Goal: Transaction & Acquisition: Purchase product/service

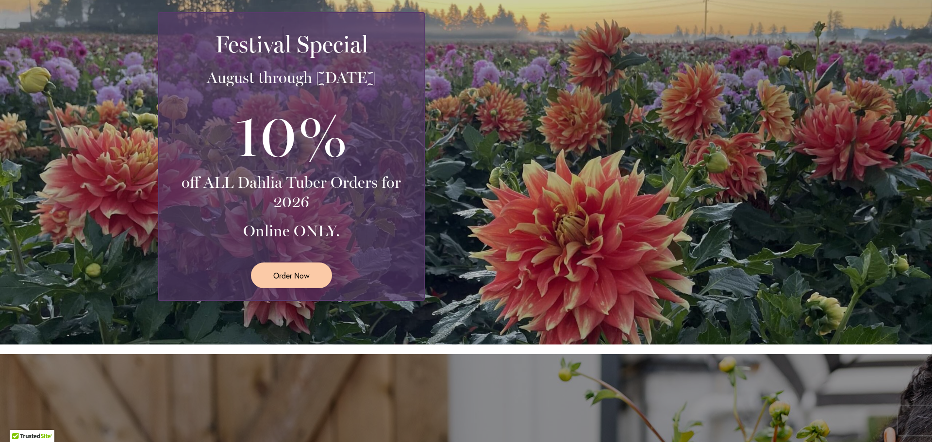
scroll to position [194, 0]
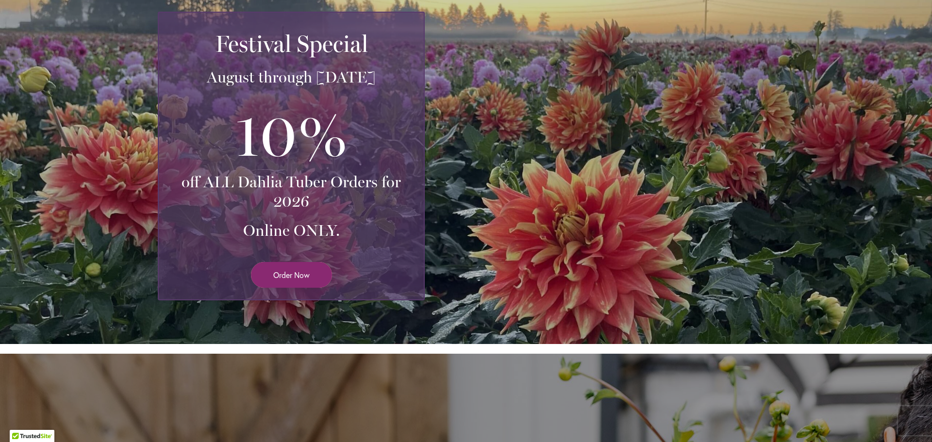
click at [303, 273] on span "Order Now" at bounding box center [291, 274] width 36 height 11
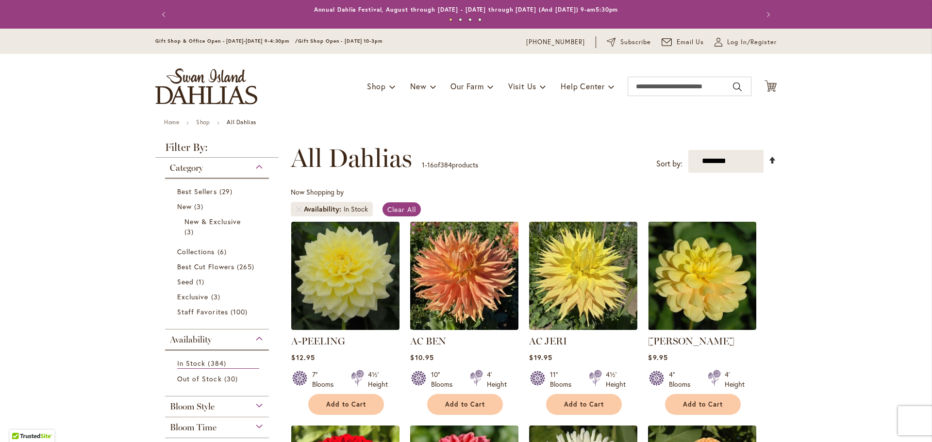
click at [769, 160] on link "Set Descending Direction" at bounding box center [772, 160] width 8 height 11
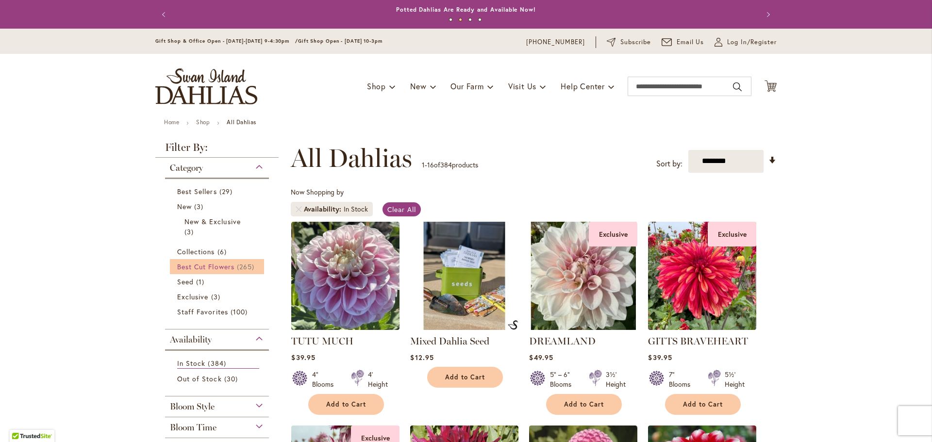
click at [222, 266] on span "Best Cut Flowers" at bounding box center [205, 266] width 57 height 9
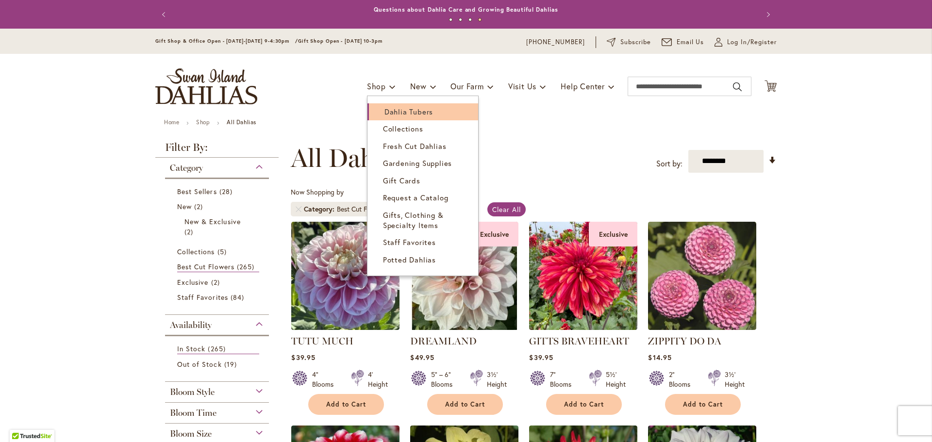
click at [387, 112] on span "Dahlia Tubers" at bounding box center [408, 112] width 49 height 10
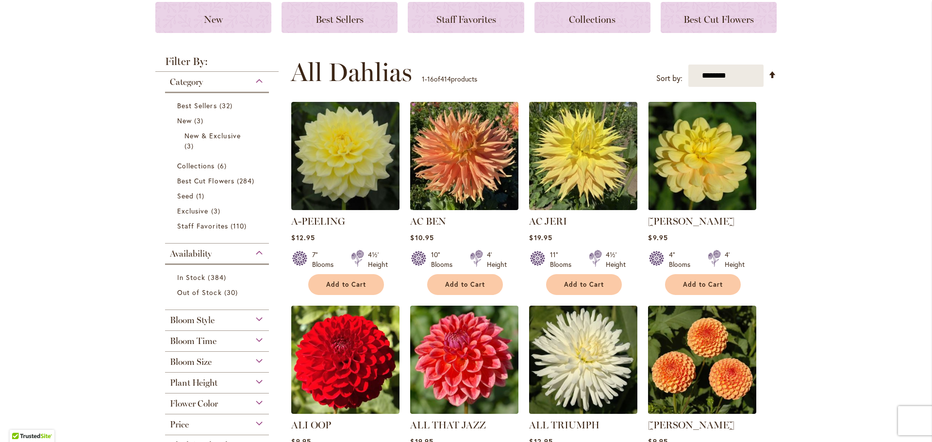
scroll to position [146, 0]
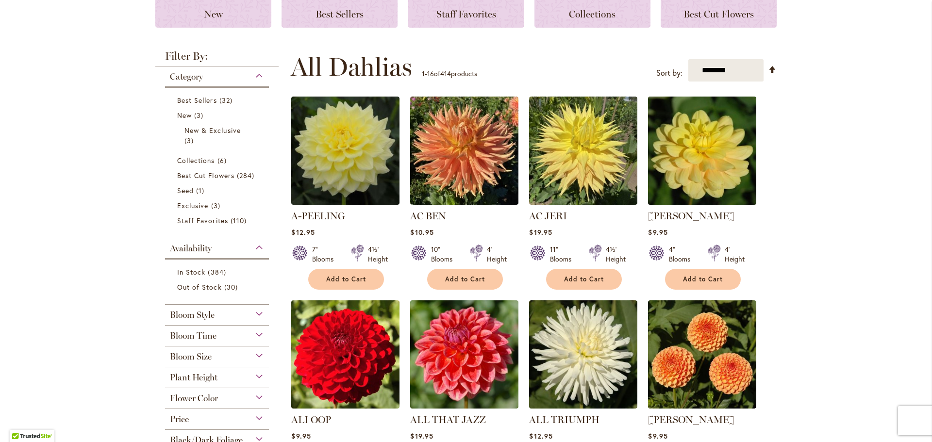
click at [683, 172] on img at bounding box center [702, 151] width 114 height 114
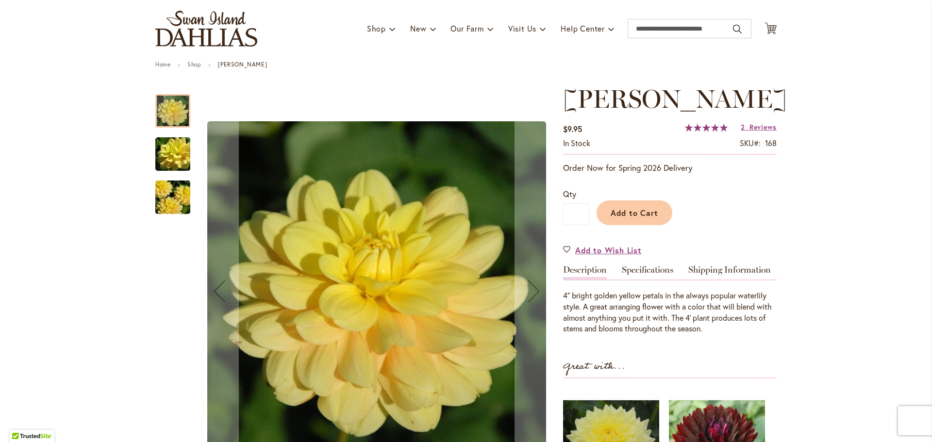
scroll to position [97, 0]
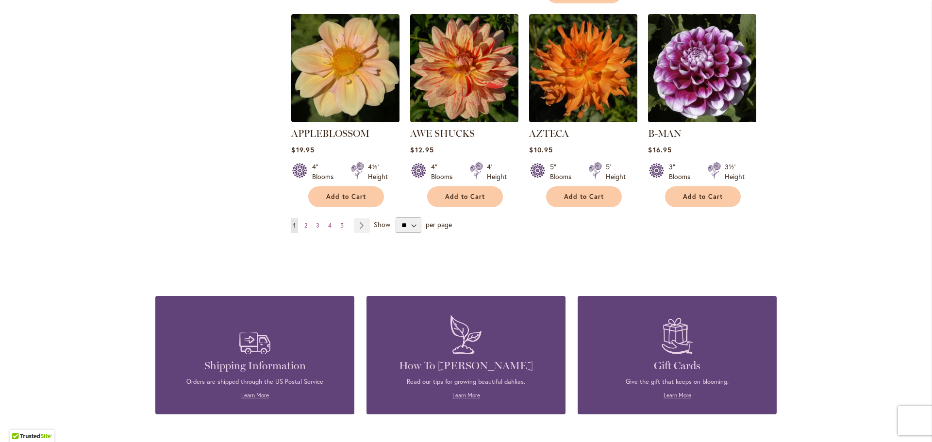
scroll to position [874, 0]
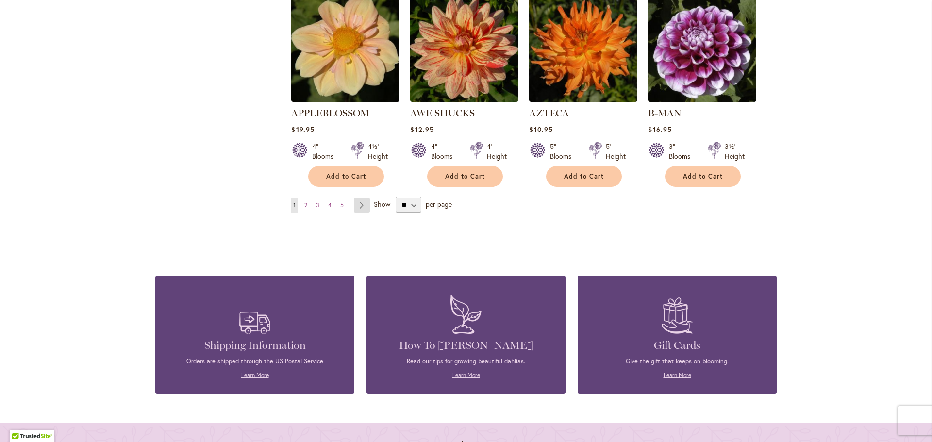
click at [359, 198] on link "Page Next" at bounding box center [362, 205] width 16 height 15
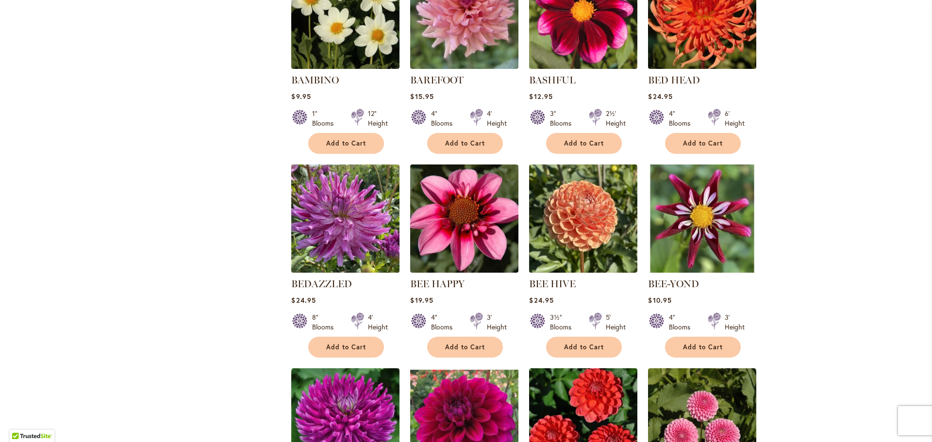
scroll to position [631, 0]
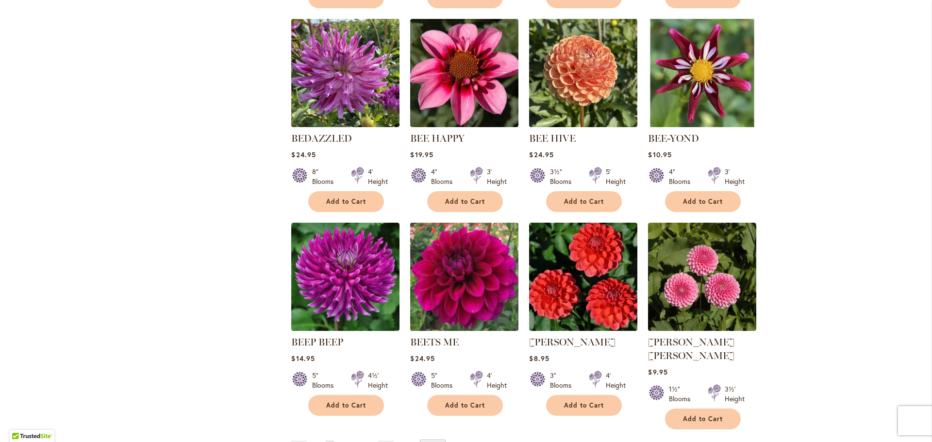
click at [463, 275] on img at bounding box center [465, 277] width 114 height 114
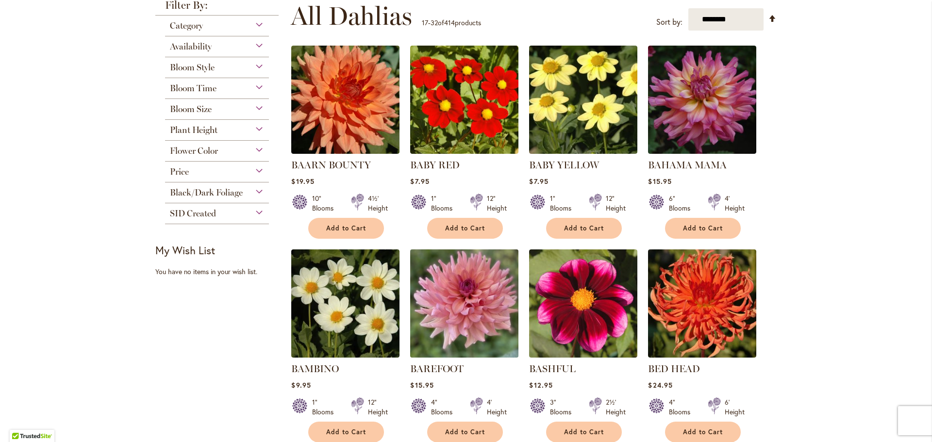
scroll to position [97, 0]
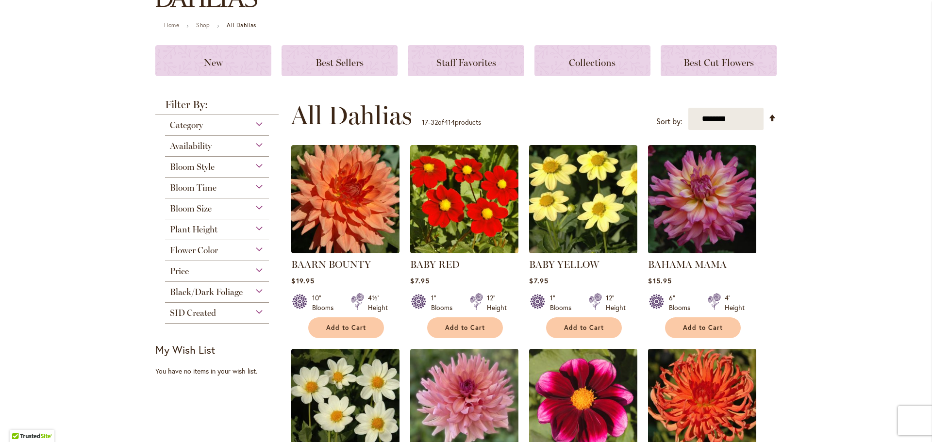
click at [254, 165] on div "Bloom Style" at bounding box center [217, 165] width 104 height 16
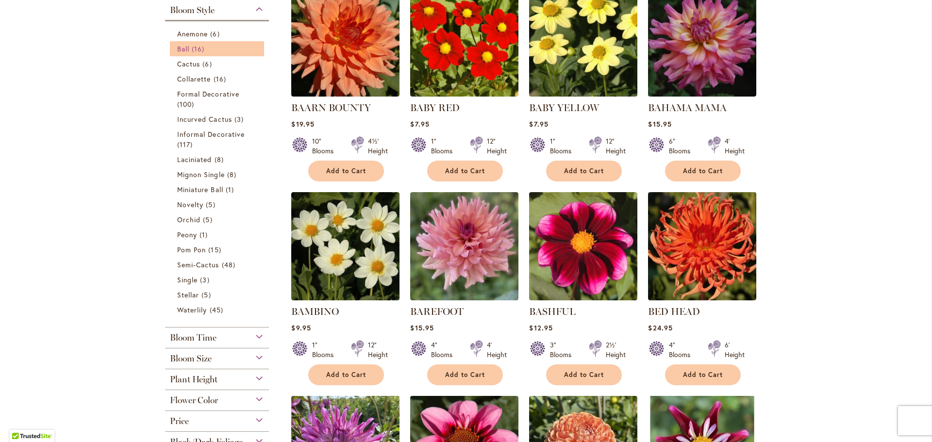
click at [192, 49] on span "16 items" at bounding box center [199, 49] width 15 height 10
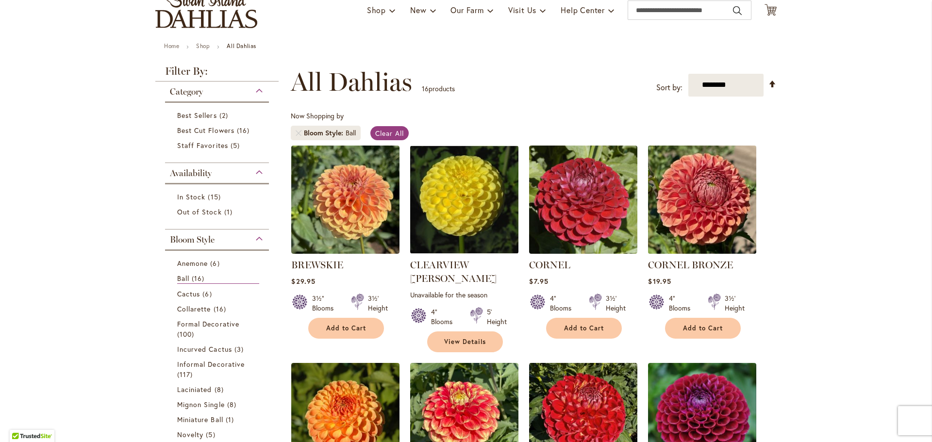
scroll to position [97, 0]
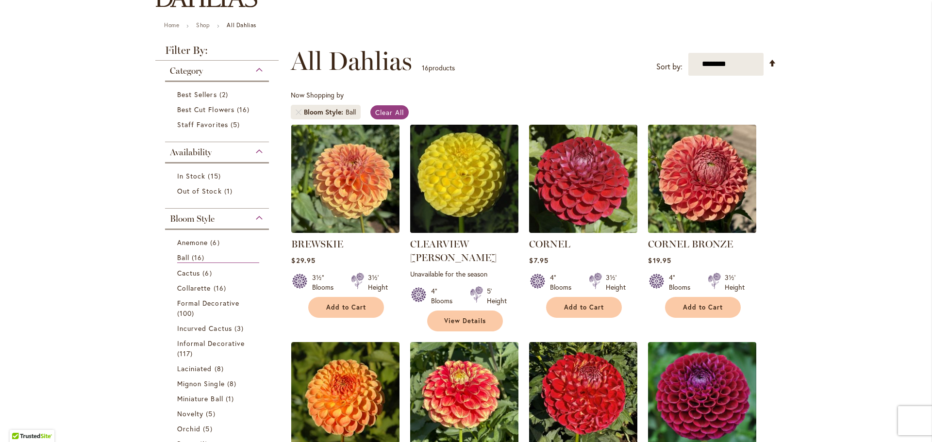
click at [457, 186] on img at bounding box center [465, 179] width 114 height 114
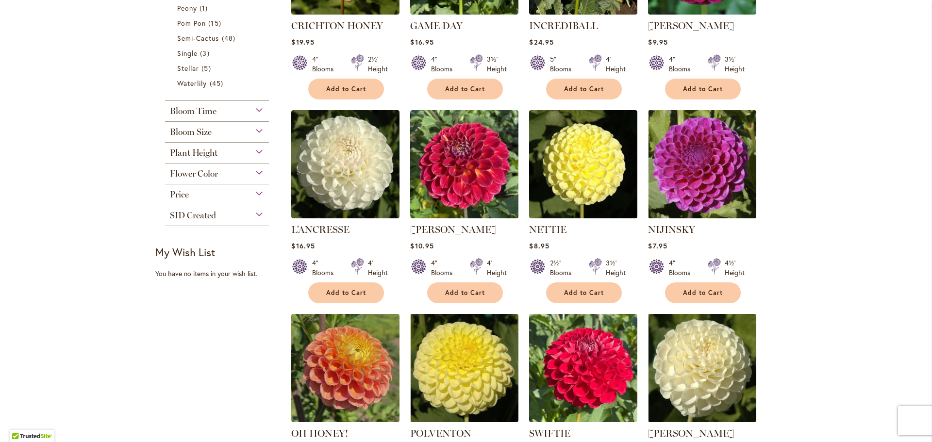
scroll to position [534, 0]
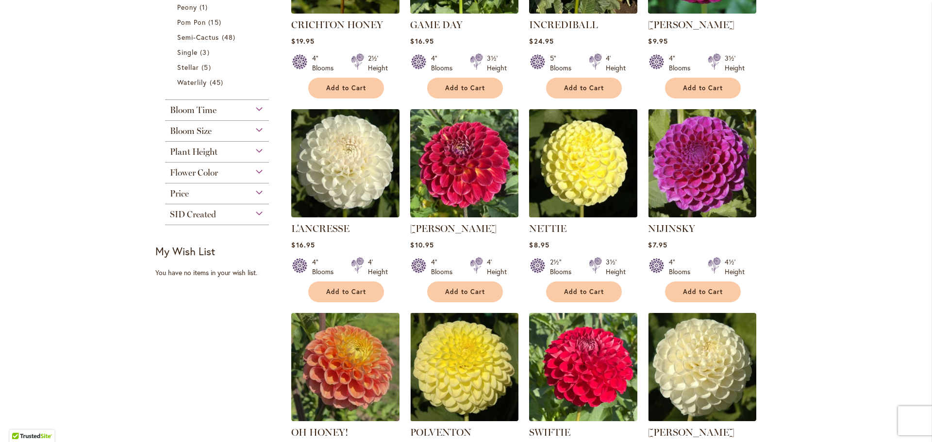
click at [586, 140] on img at bounding box center [584, 163] width 114 height 114
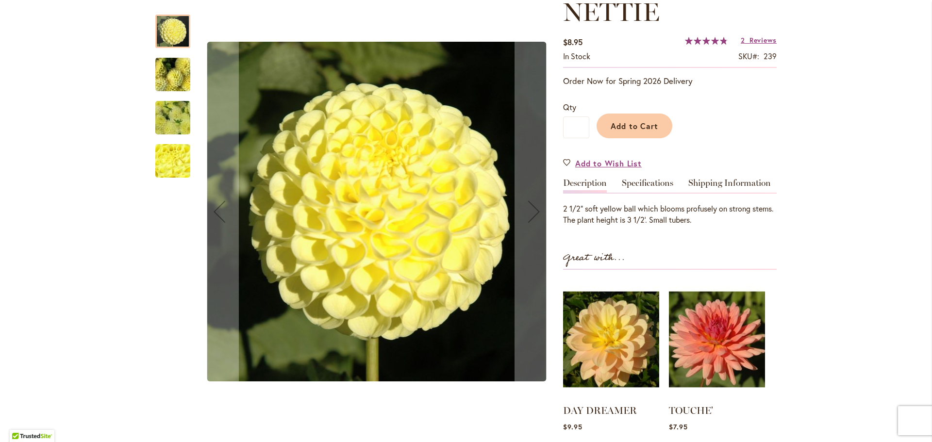
scroll to position [146, 0]
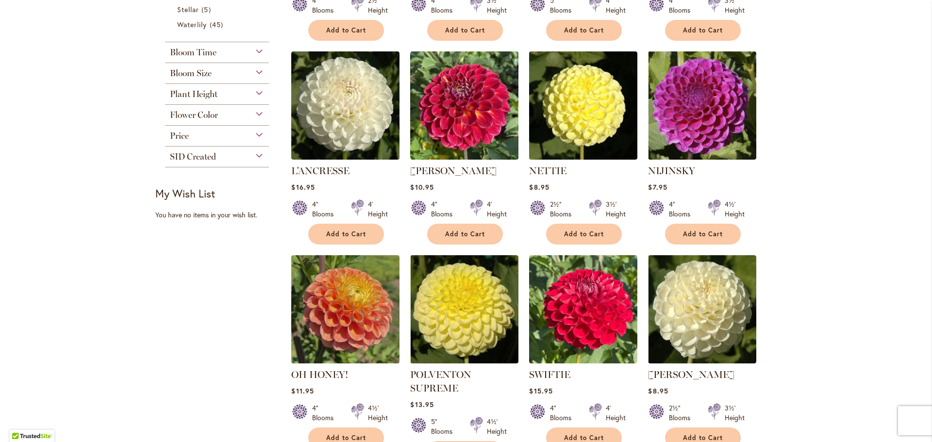
scroll to position [631, 0]
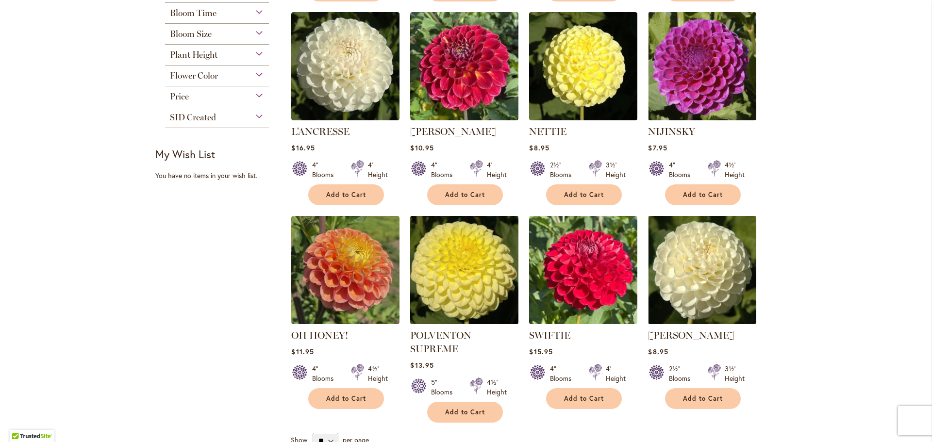
click at [459, 252] on img at bounding box center [465, 270] width 114 height 114
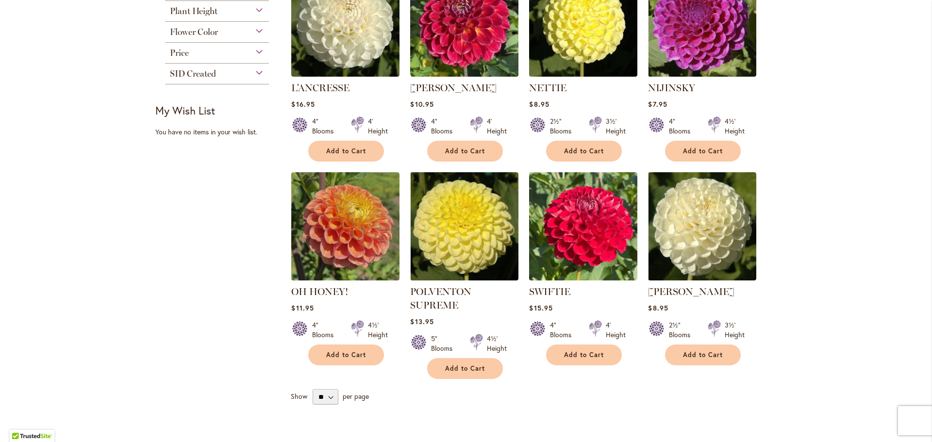
scroll to position [679, 0]
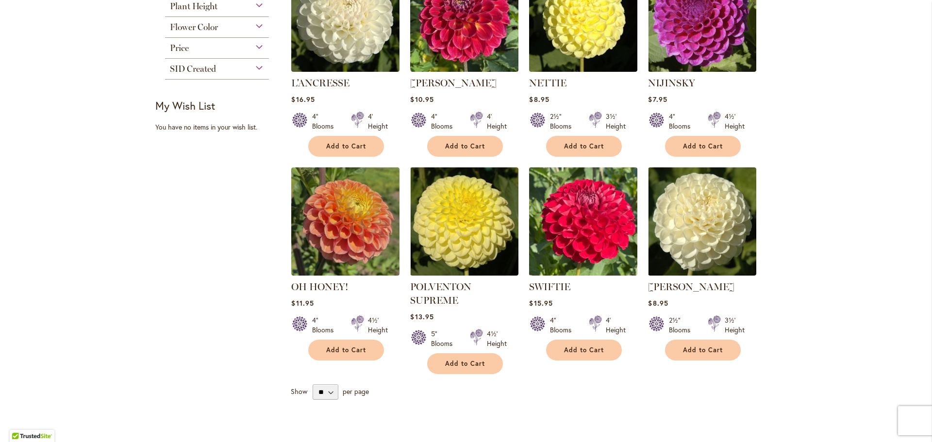
click at [587, 214] on img at bounding box center [584, 222] width 114 height 114
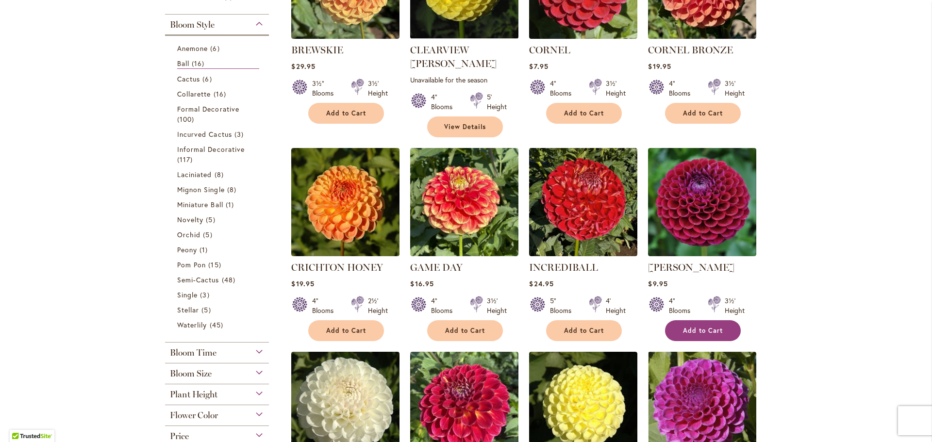
scroll to position [485, 0]
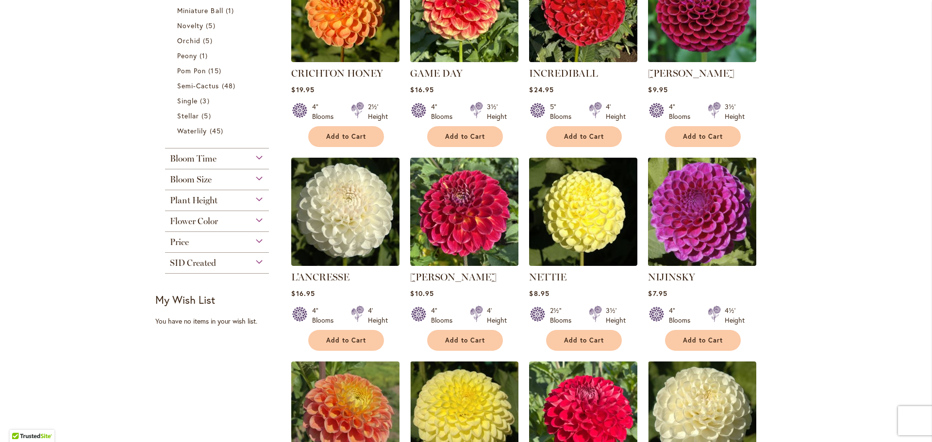
click at [706, 211] on img at bounding box center [702, 212] width 114 height 114
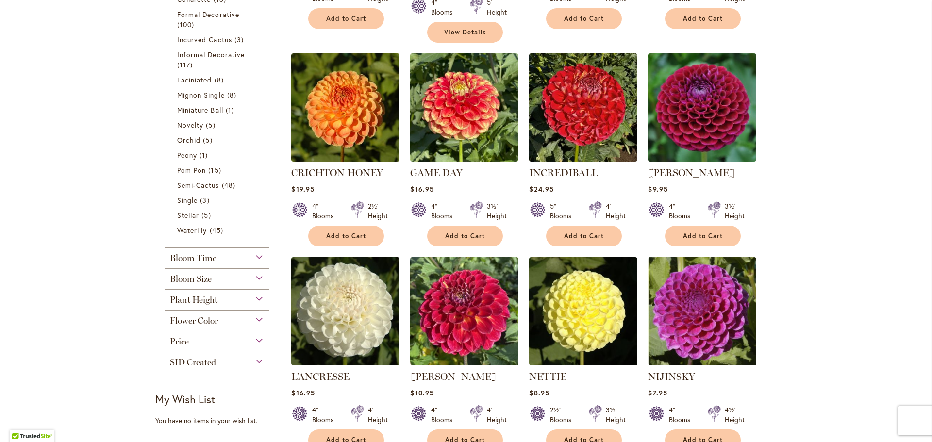
scroll to position [388, 0]
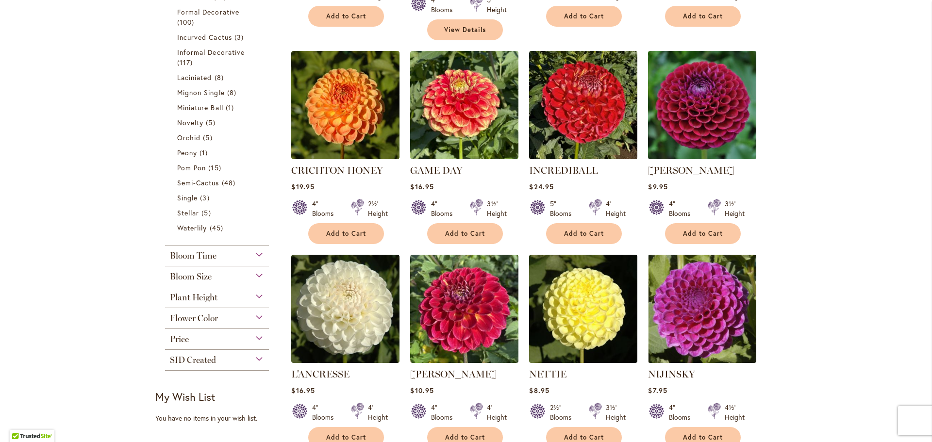
click at [258, 276] on div "Bloom Size" at bounding box center [217, 274] width 104 height 16
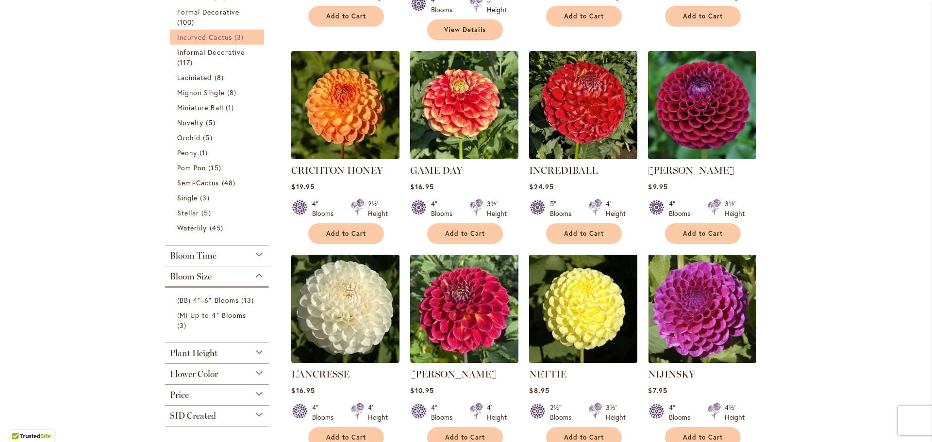
scroll to position [146, 0]
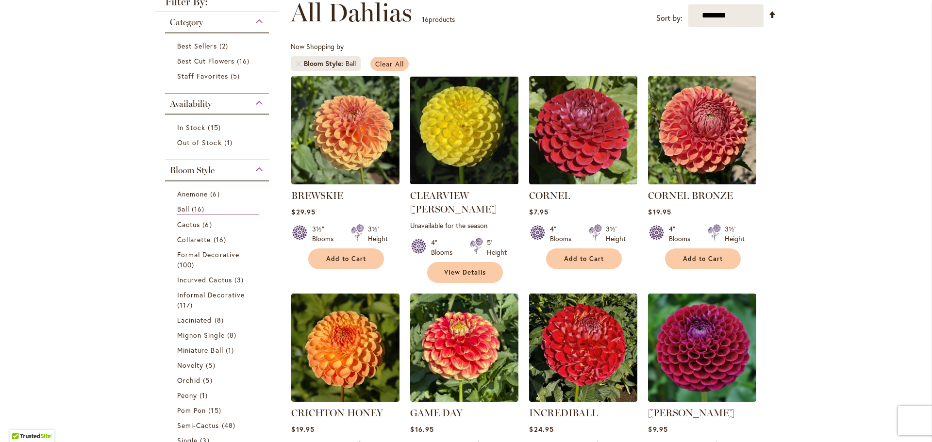
click at [389, 59] on link "Clear All" at bounding box center [389, 64] width 38 height 14
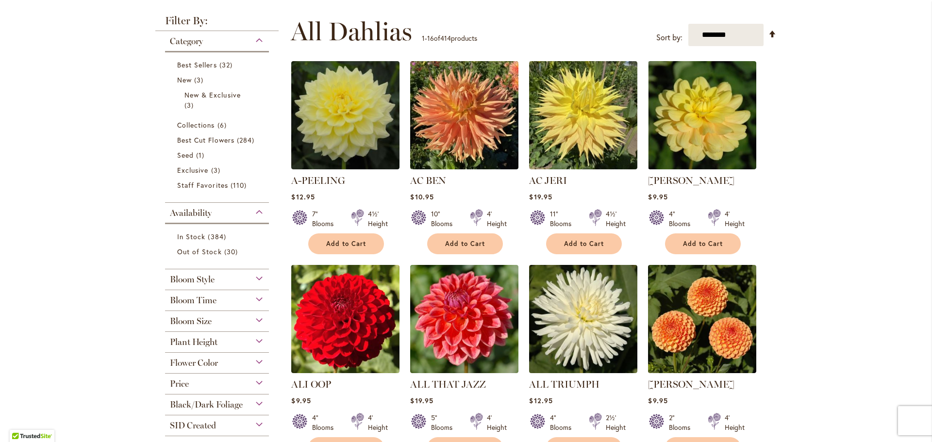
scroll to position [340, 0]
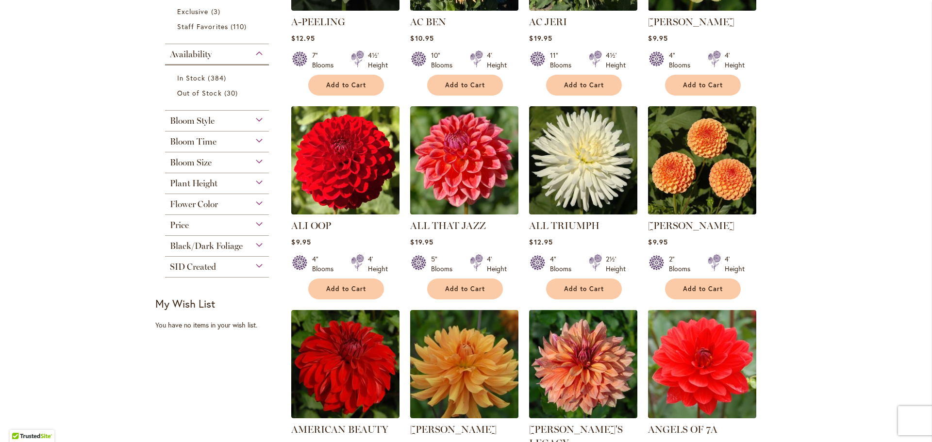
click at [258, 203] on div "Flower Color" at bounding box center [217, 202] width 104 height 16
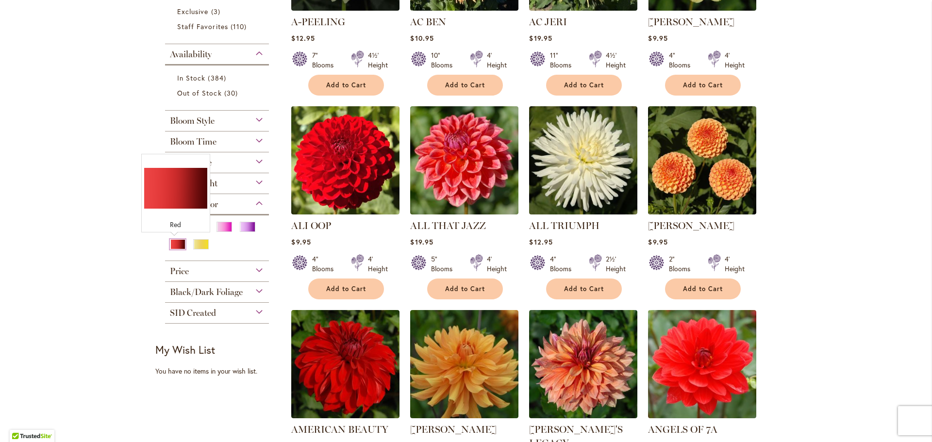
click at [174, 243] on div "Red" at bounding box center [178, 244] width 16 height 10
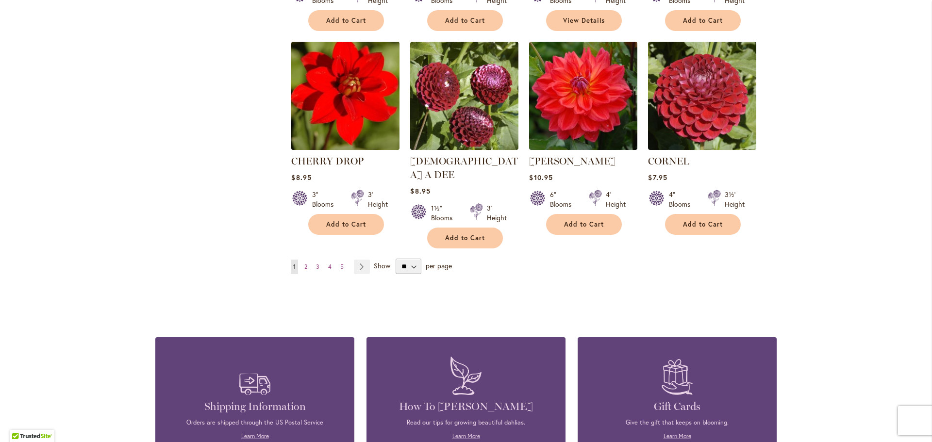
scroll to position [874, 0]
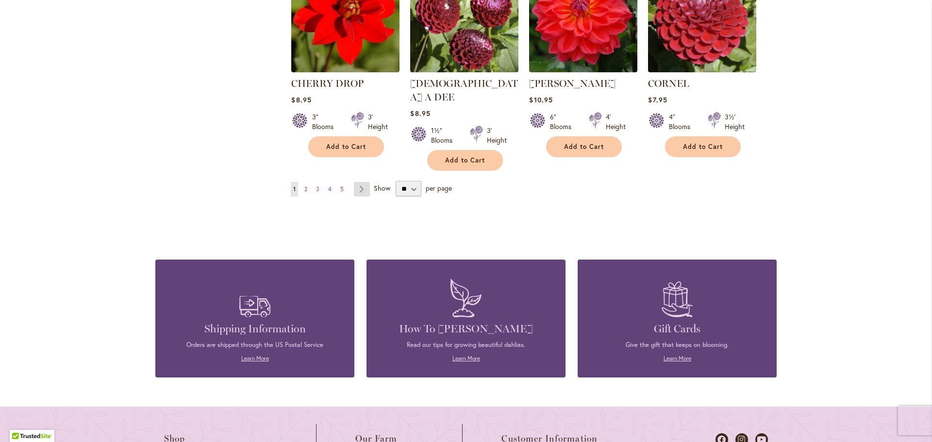
click at [363, 182] on link "Page Next" at bounding box center [362, 189] width 16 height 15
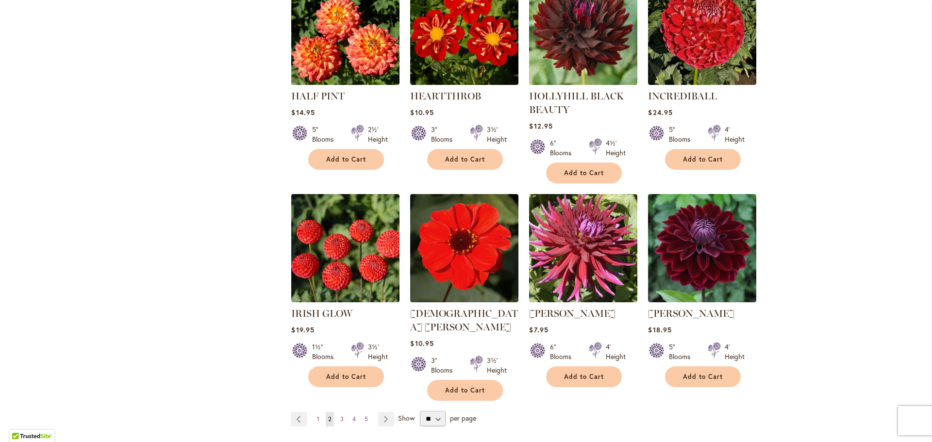
scroll to position [679, 0]
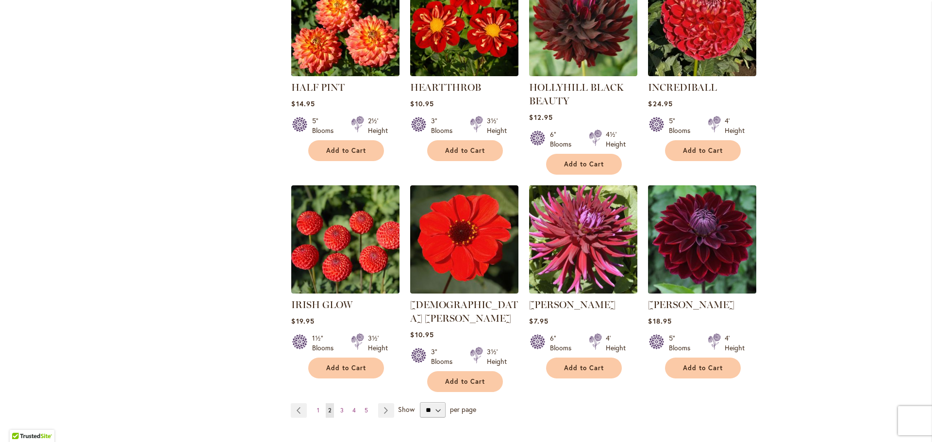
click at [714, 243] on img at bounding box center [702, 239] width 114 height 114
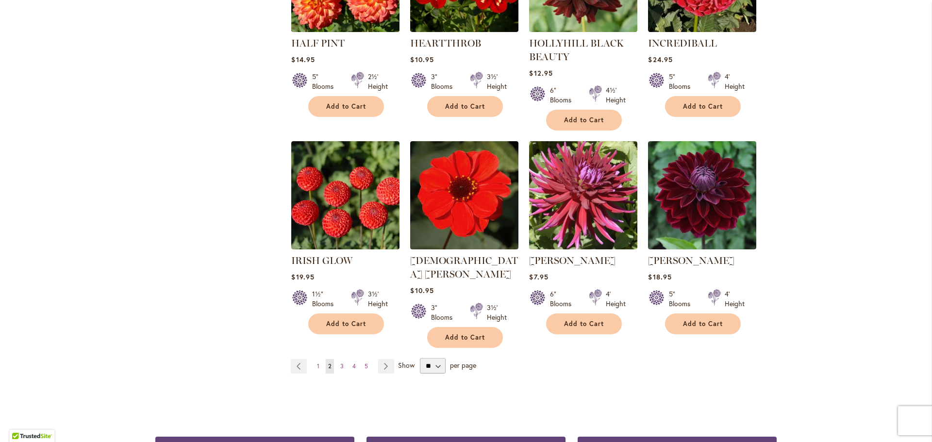
scroll to position [728, 0]
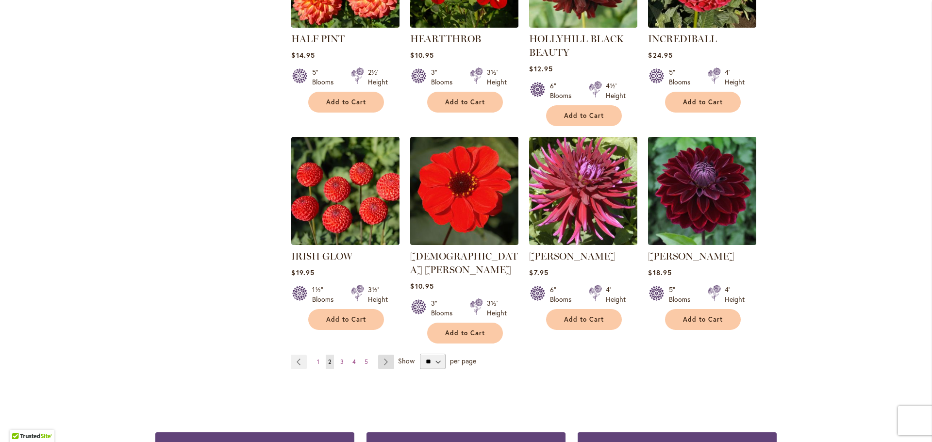
click at [386, 355] on link "Page Next" at bounding box center [386, 362] width 16 height 15
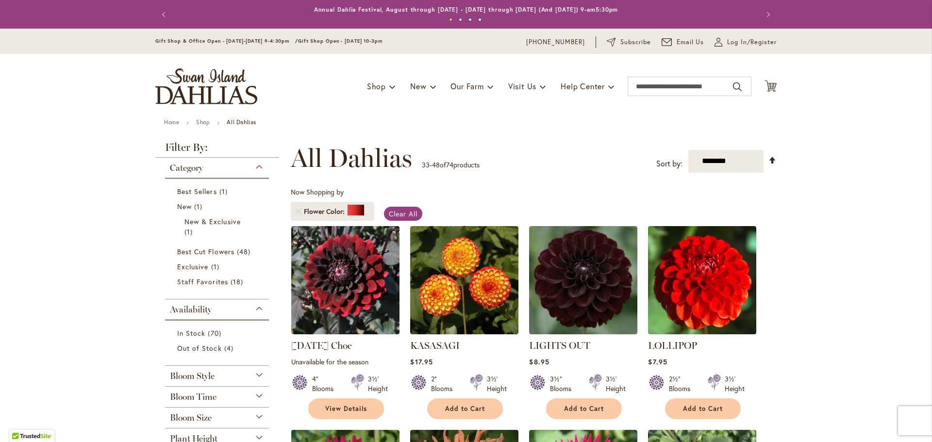
scroll to position [146, 0]
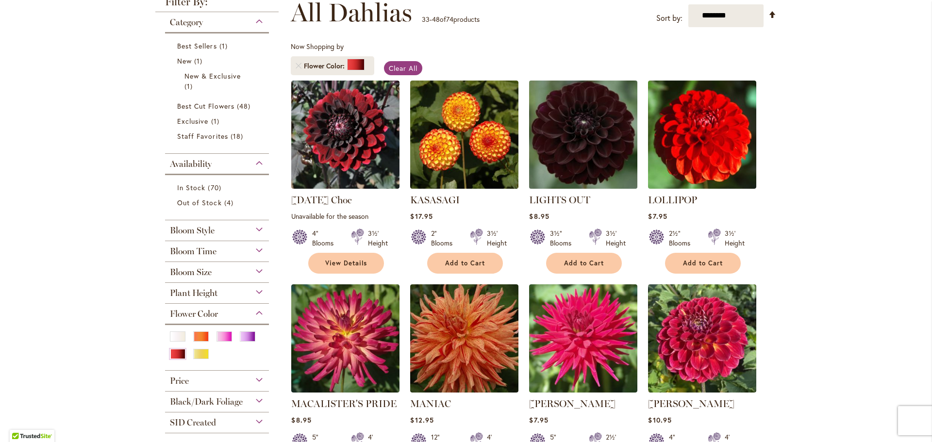
click at [566, 176] on img at bounding box center [584, 135] width 114 height 114
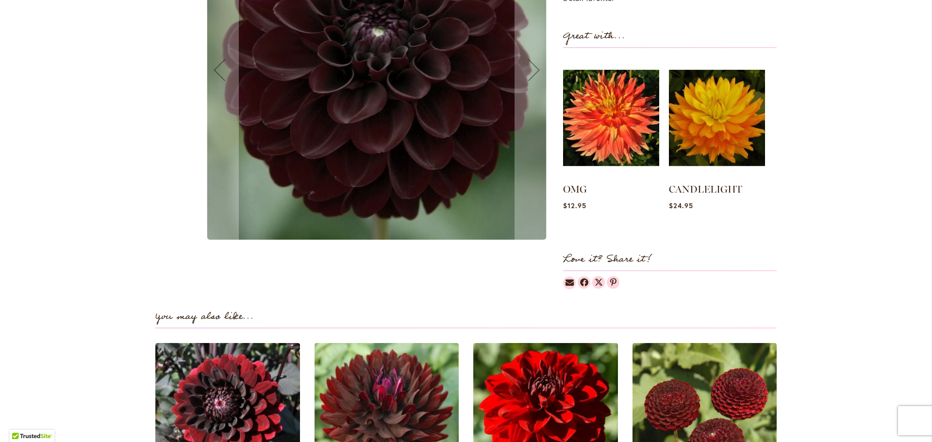
scroll to position [631, 0]
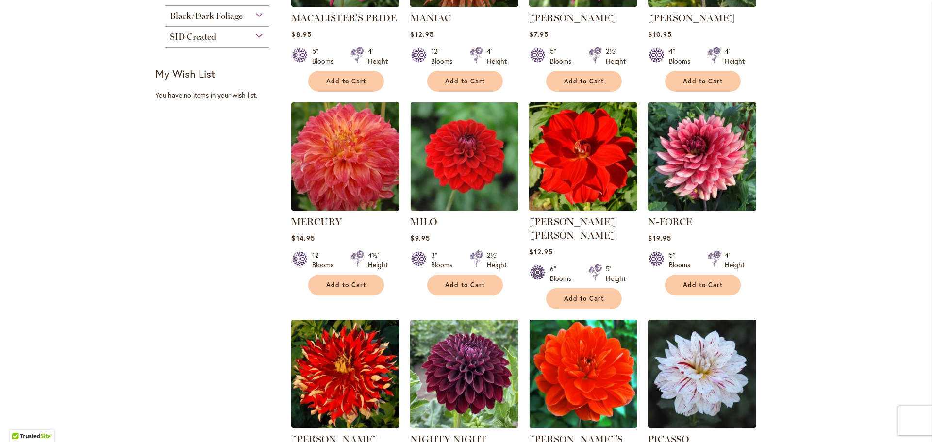
scroll to position [679, 0]
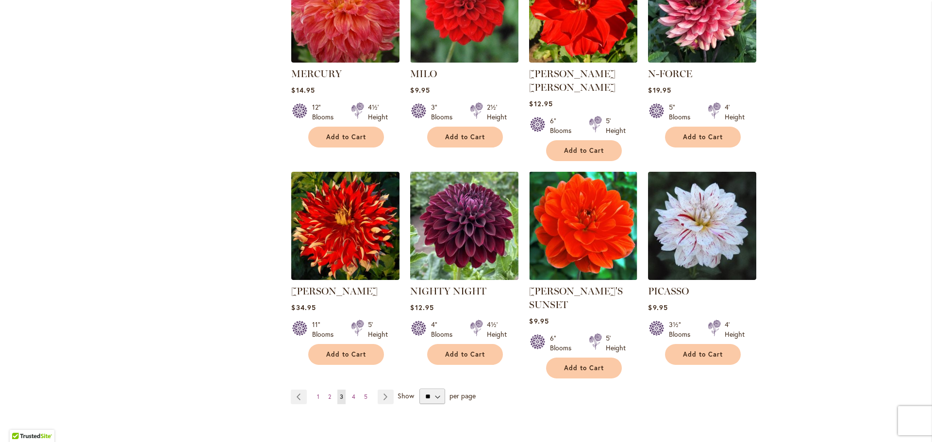
click at [478, 211] on img at bounding box center [465, 226] width 114 height 114
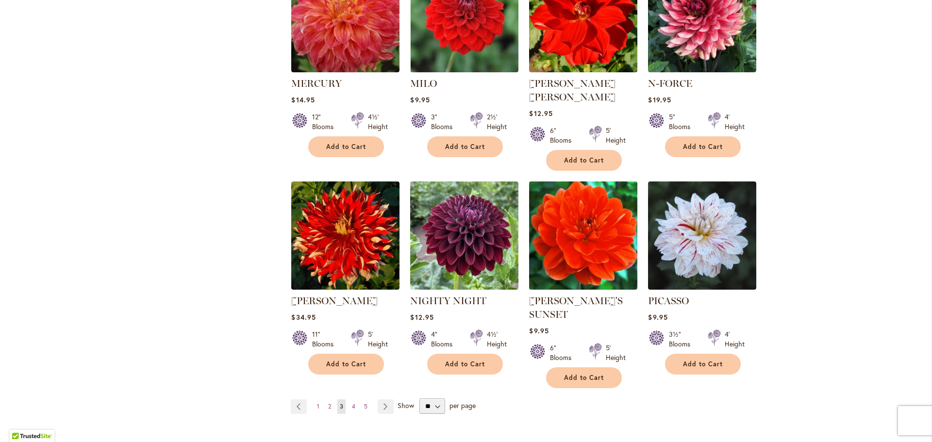
scroll to position [728, 0]
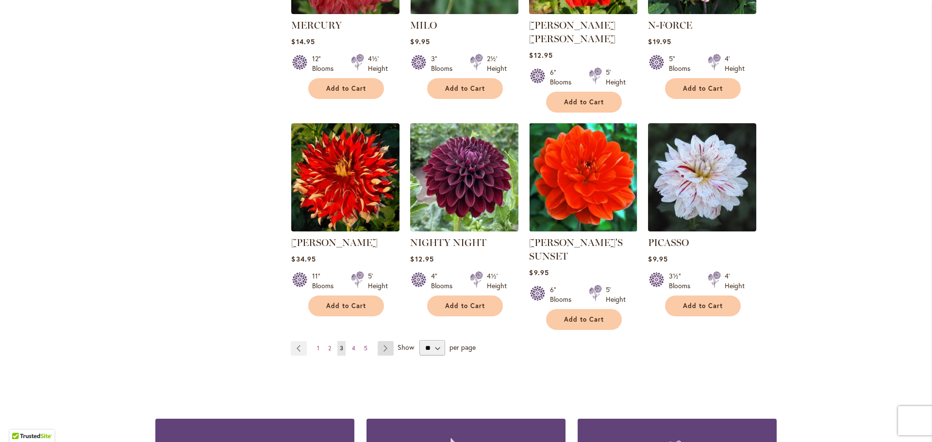
click at [382, 341] on link "Page Next" at bounding box center [386, 348] width 16 height 15
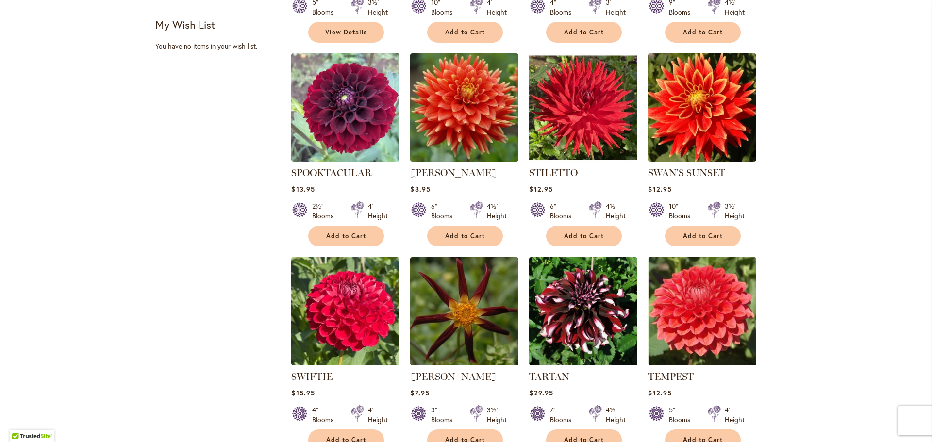
scroll to position [631, 0]
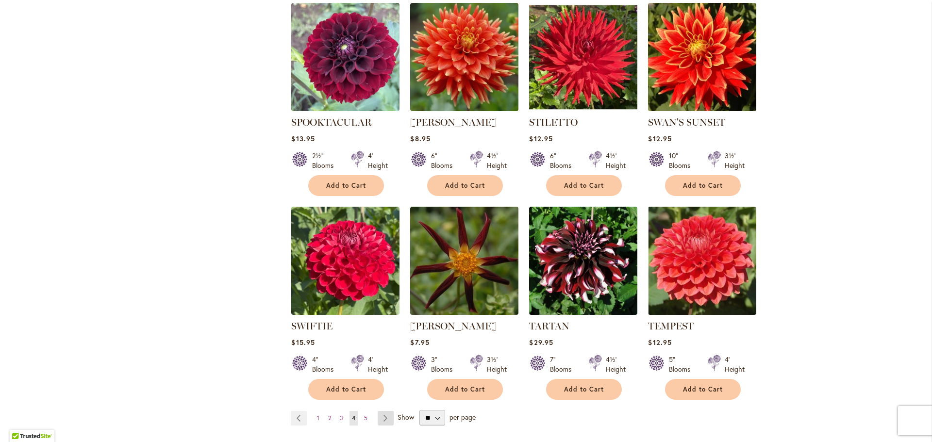
click at [382, 417] on link "Page Next" at bounding box center [386, 418] width 16 height 15
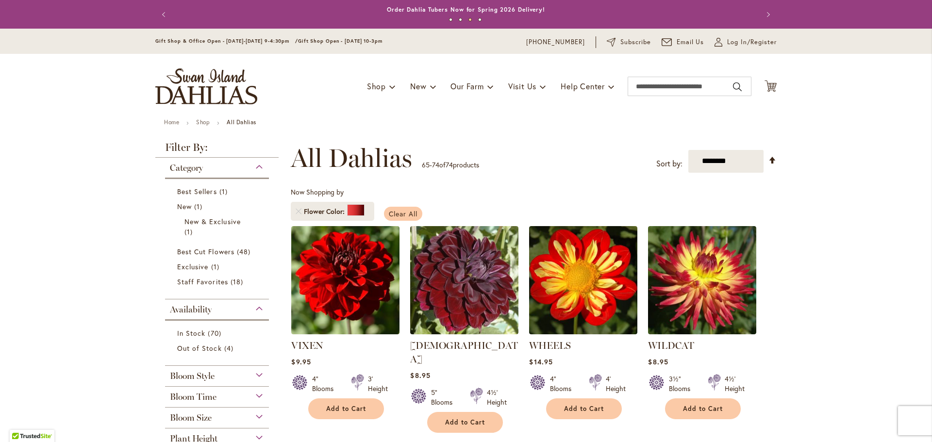
click at [389, 216] on span "Clear All" at bounding box center [403, 213] width 29 height 9
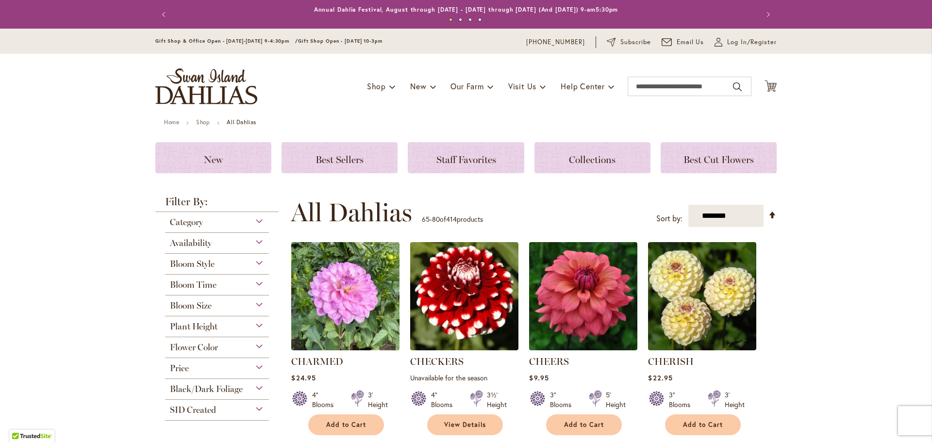
click at [252, 344] on div "Flower Color" at bounding box center [217, 345] width 104 height 16
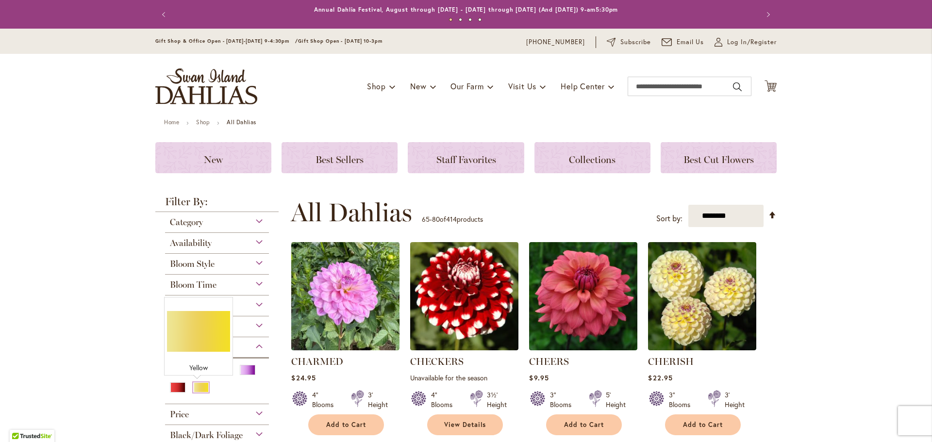
click at [198, 386] on div "Yellow" at bounding box center [201, 387] width 16 height 10
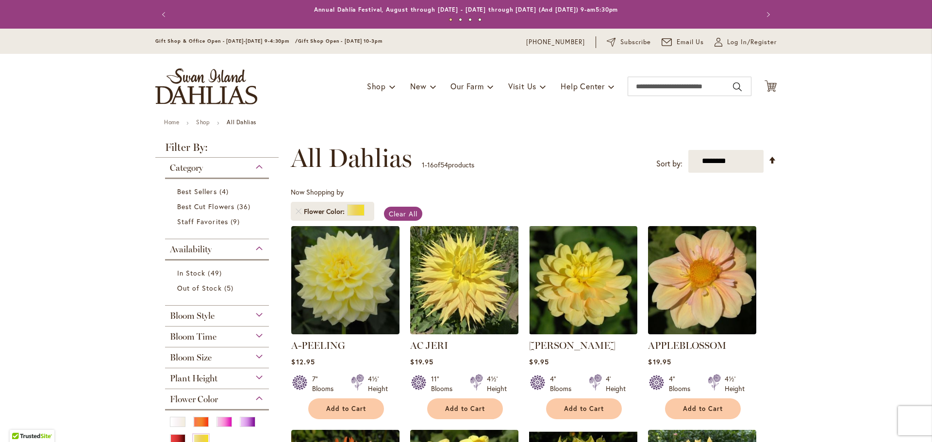
scroll to position [49, 0]
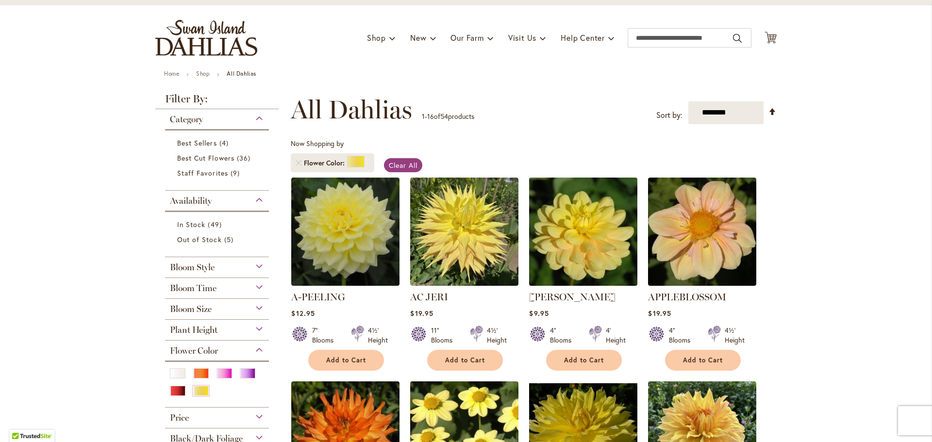
click at [575, 233] on img at bounding box center [584, 232] width 114 height 114
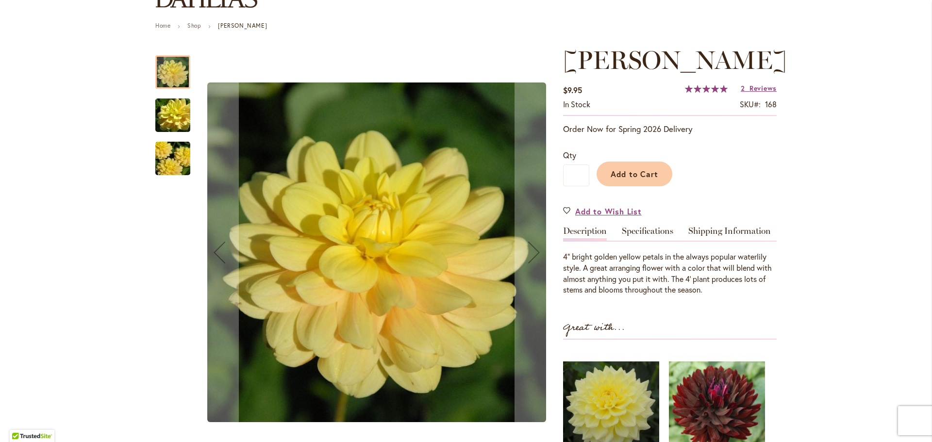
scroll to position [97, 0]
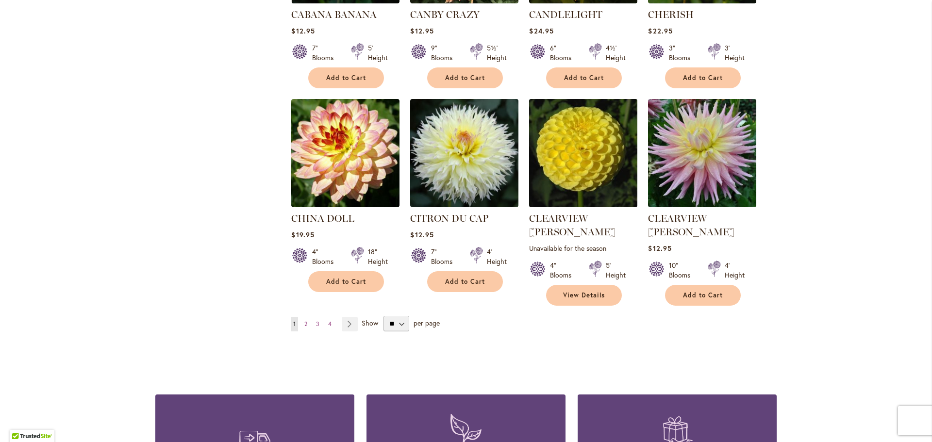
scroll to position [777, 0]
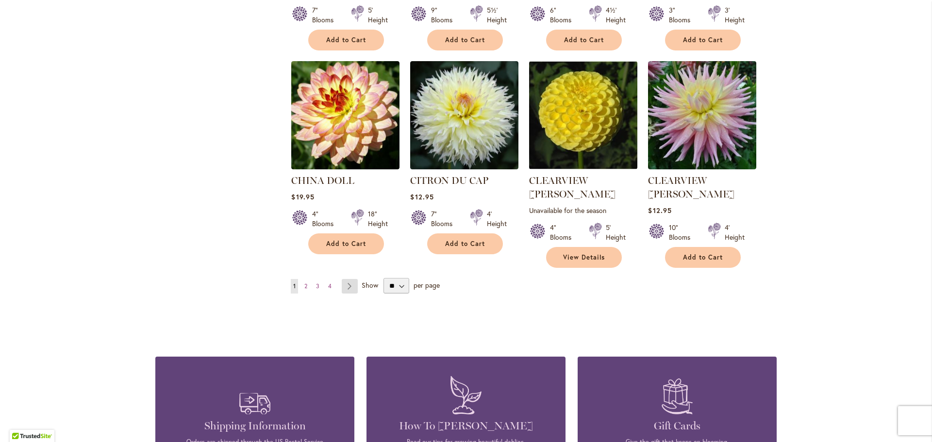
click at [345, 279] on link "Page Next" at bounding box center [350, 286] width 16 height 15
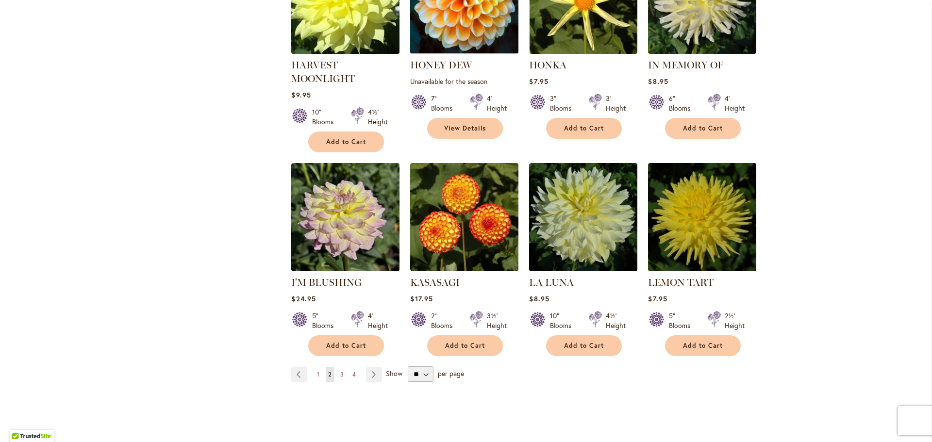
scroll to position [825, 0]
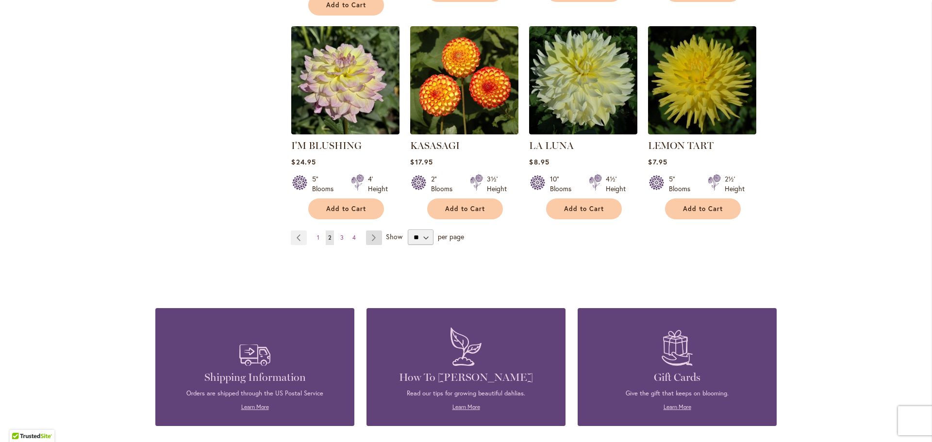
click at [372, 239] on link "Page Next" at bounding box center [374, 238] width 16 height 15
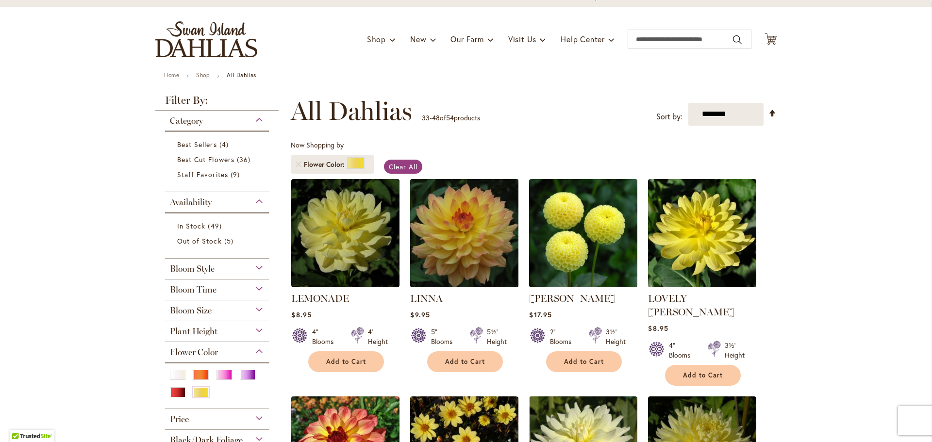
scroll to position [146, 0]
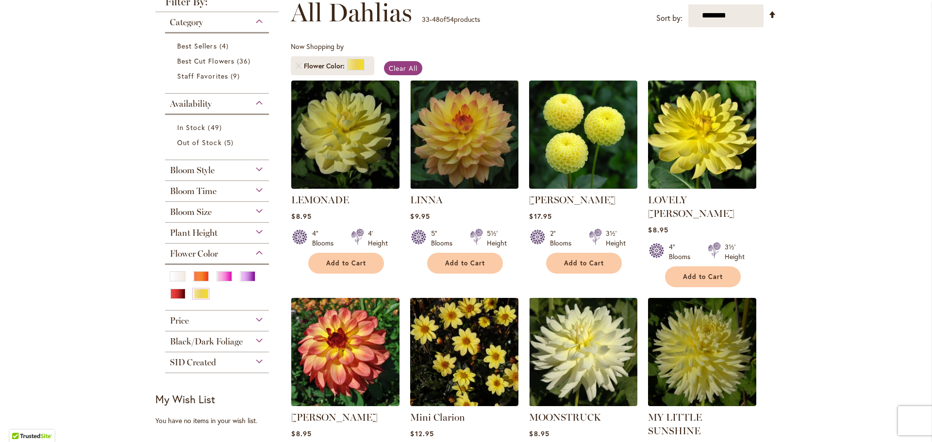
click at [702, 158] on img at bounding box center [702, 135] width 114 height 114
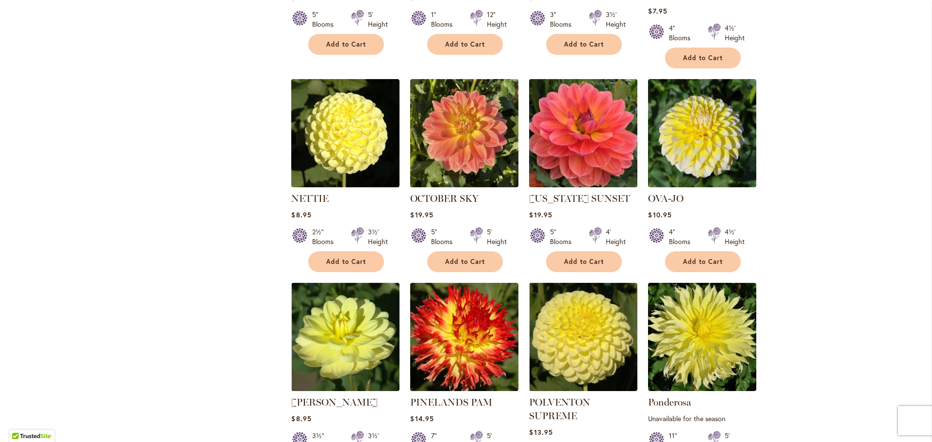
scroll to position [582, 0]
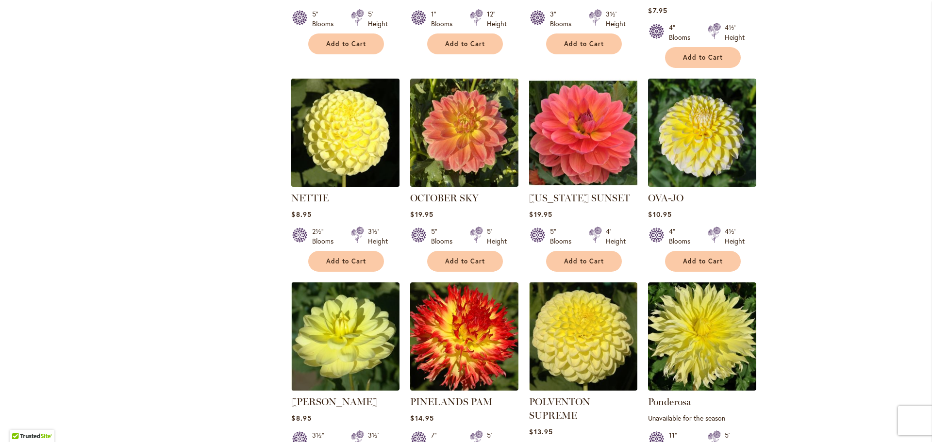
click at [351, 131] on img at bounding box center [346, 133] width 114 height 114
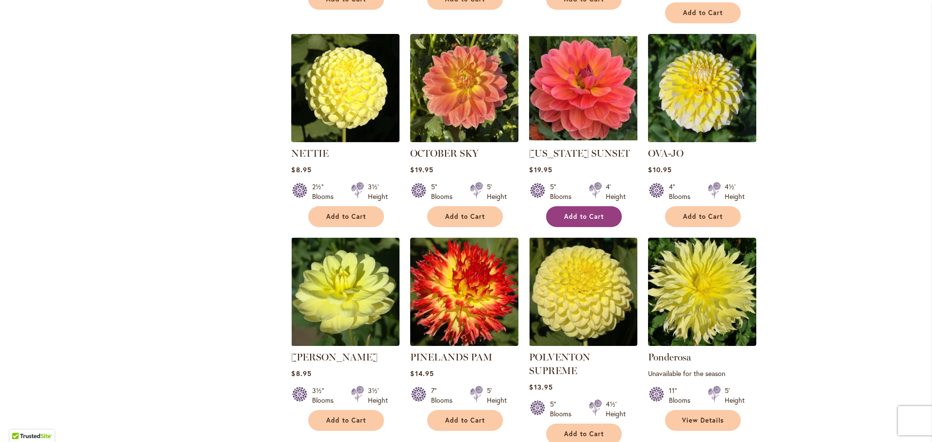
scroll to position [631, 0]
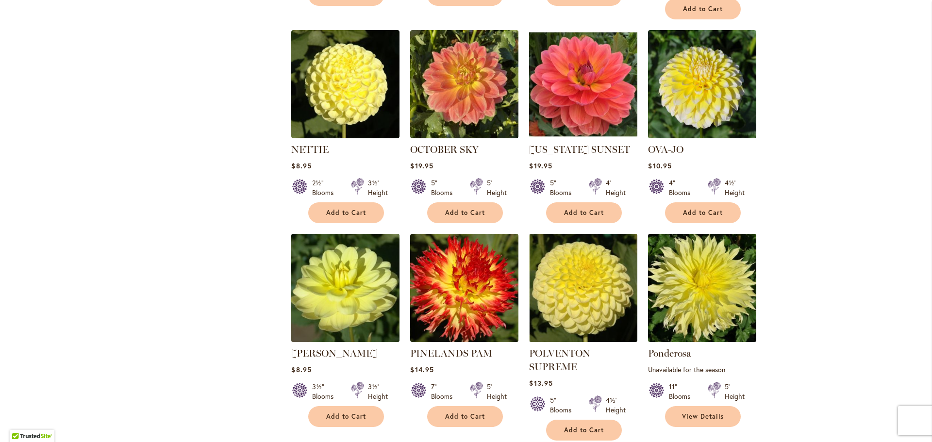
click at [340, 256] on img at bounding box center [346, 288] width 114 height 114
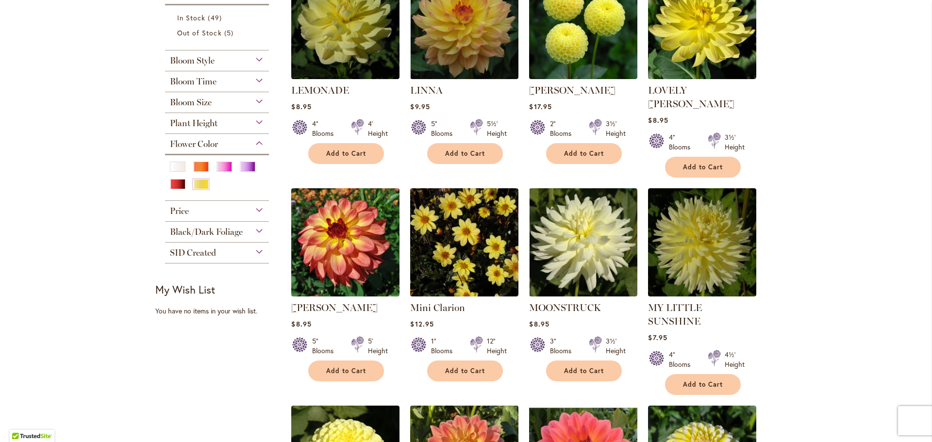
scroll to position [388, 0]
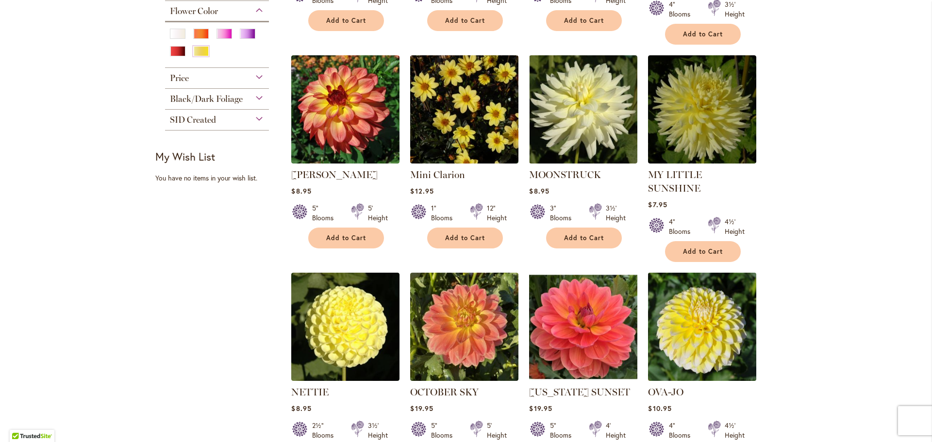
click at [702, 314] on img at bounding box center [702, 327] width 114 height 114
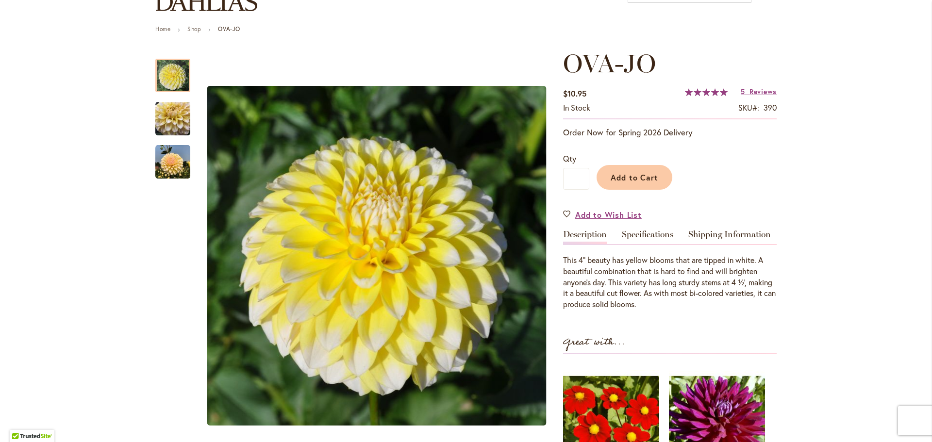
scroll to position [97, 0]
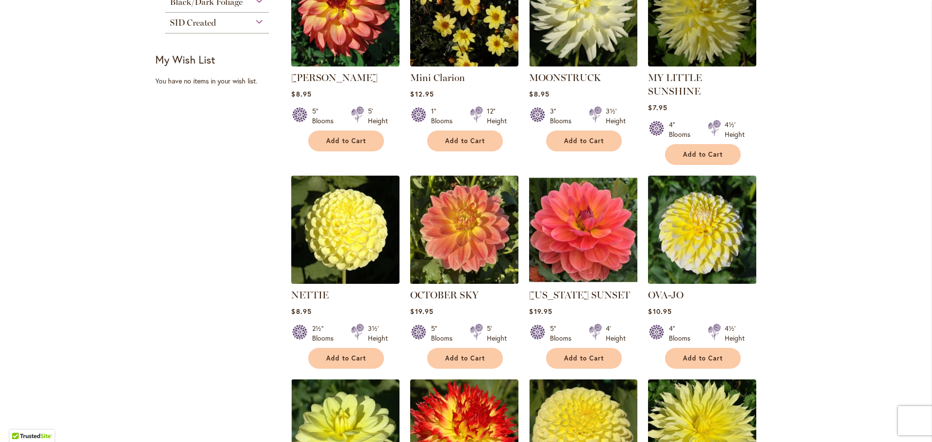
scroll to position [679, 0]
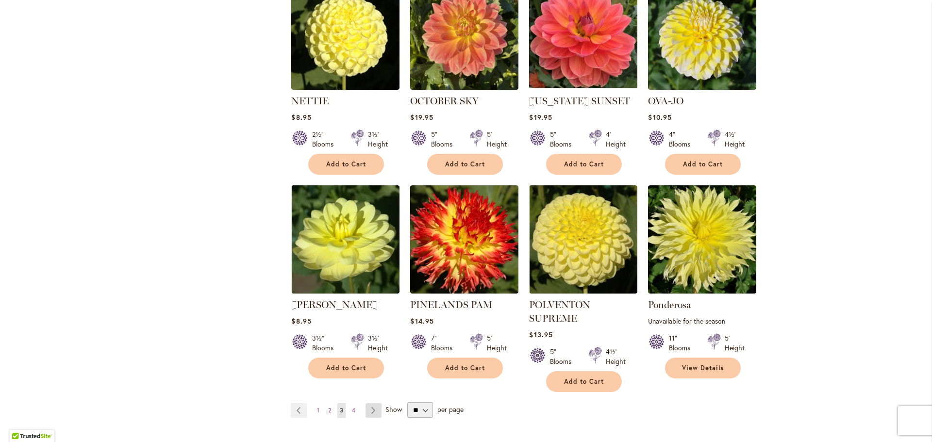
click at [369, 403] on link "Page Next" at bounding box center [373, 410] width 16 height 15
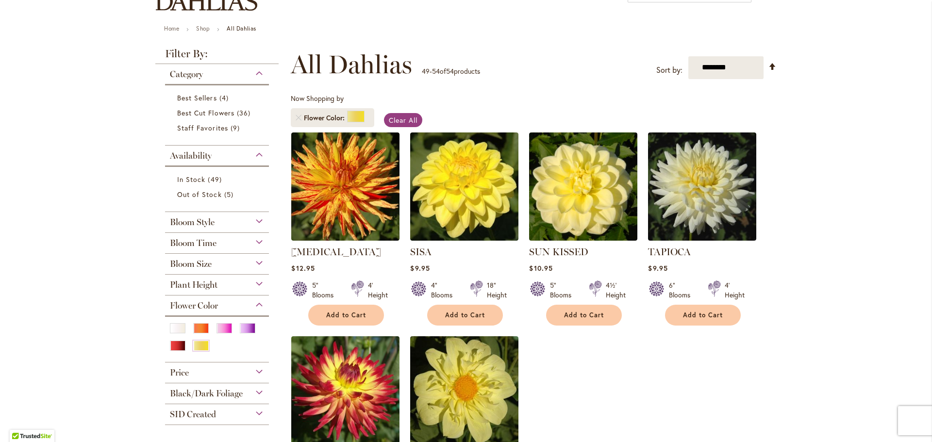
scroll to position [97, 0]
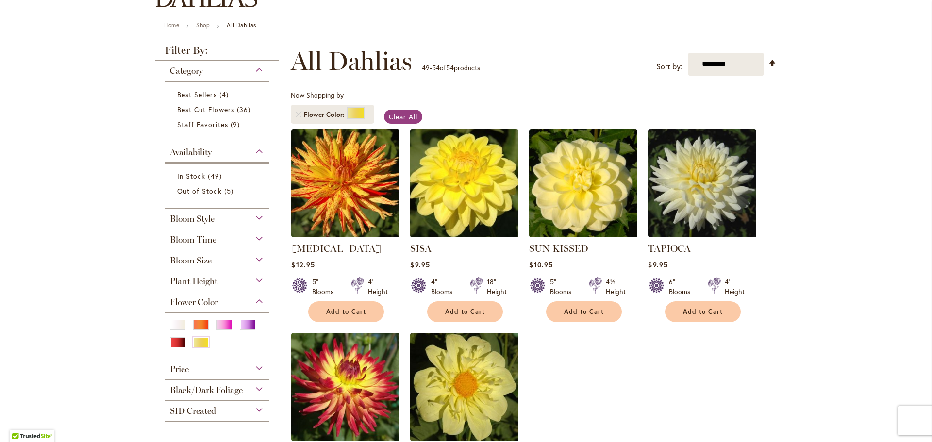
click at [470, 183] on img at bounding box center [465, 183] width 114 height 114
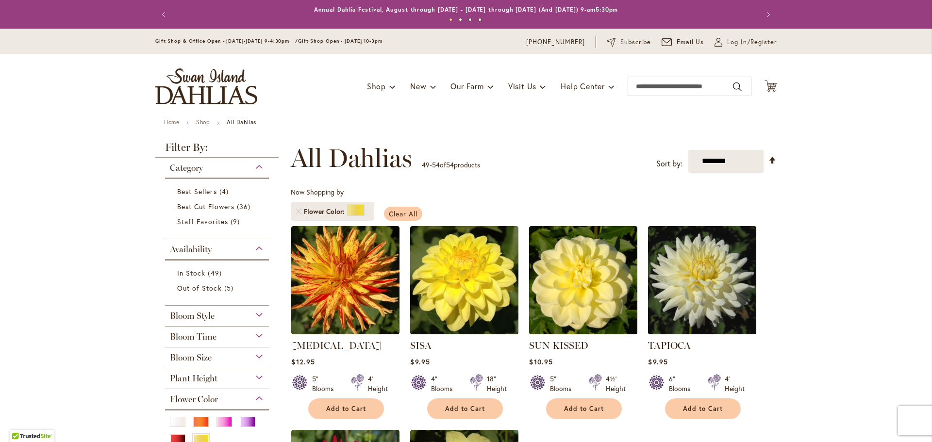
click at [393, 212] on span "Clear All" at bounding box center [403, 213] width 29 height 9
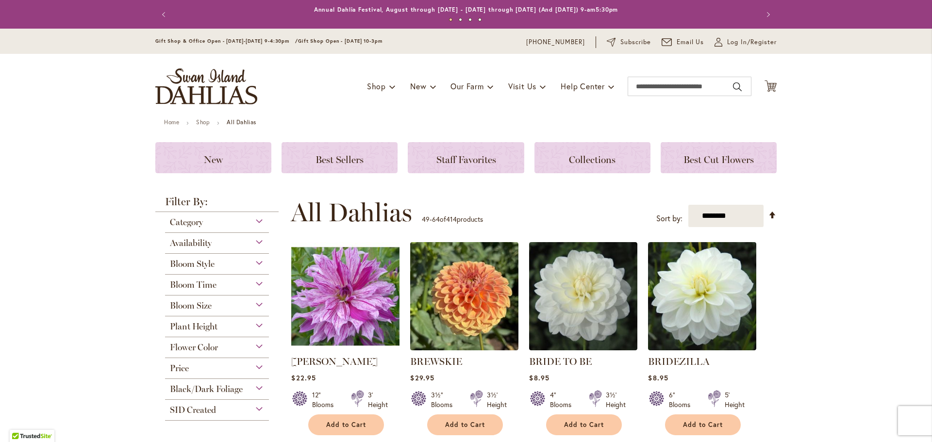
click at [254, 347] on div "Flower Color" at bounding box center [217, 345] width 104 height 16
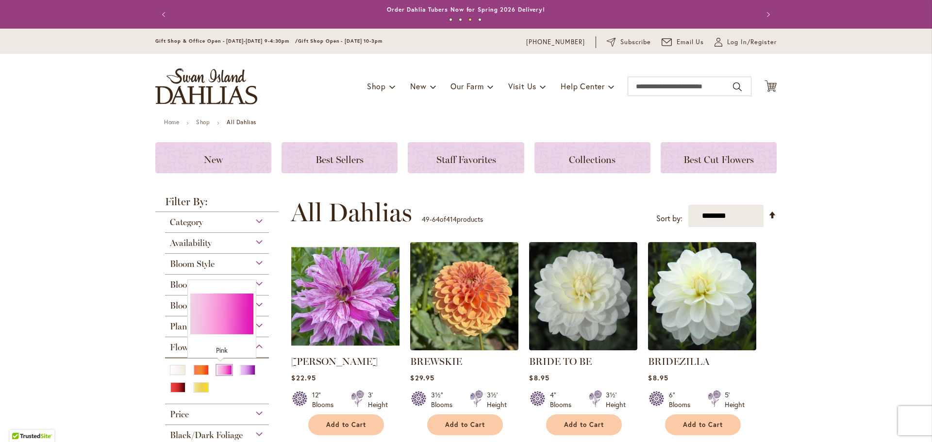
click at [221, 370] on div "Pink" at bounding box center [224, 370] width 16 height 10
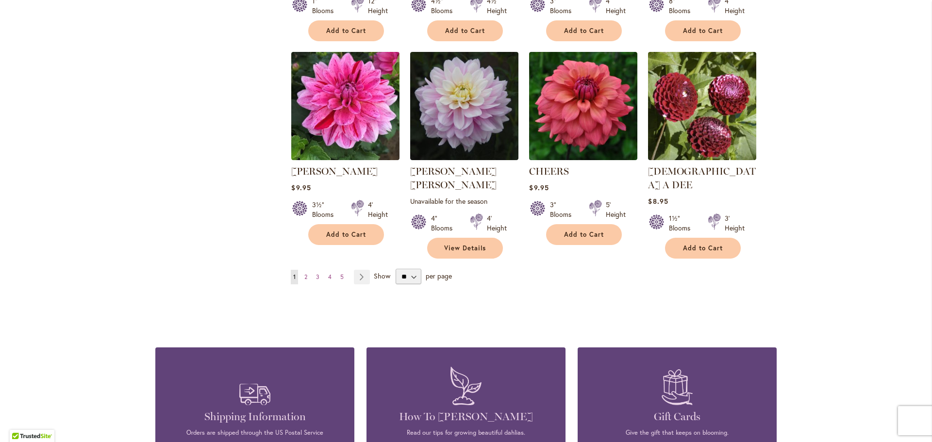
scroll to position [825, 0]
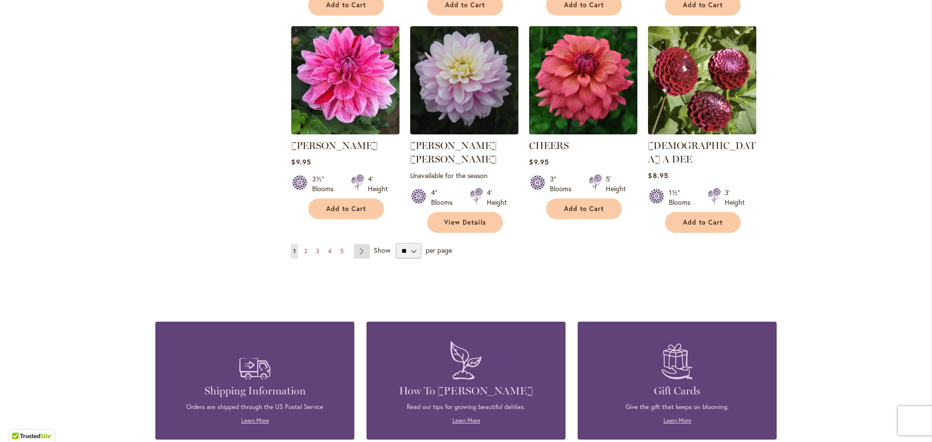
click at [362, 244] on link "Page Next" at bounding box center [362, 251] width 16 height 15
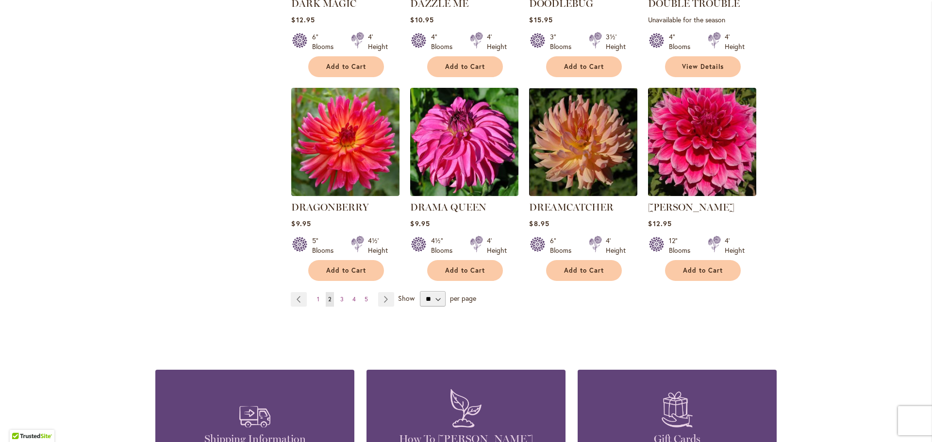
scroll to position [777, 0]
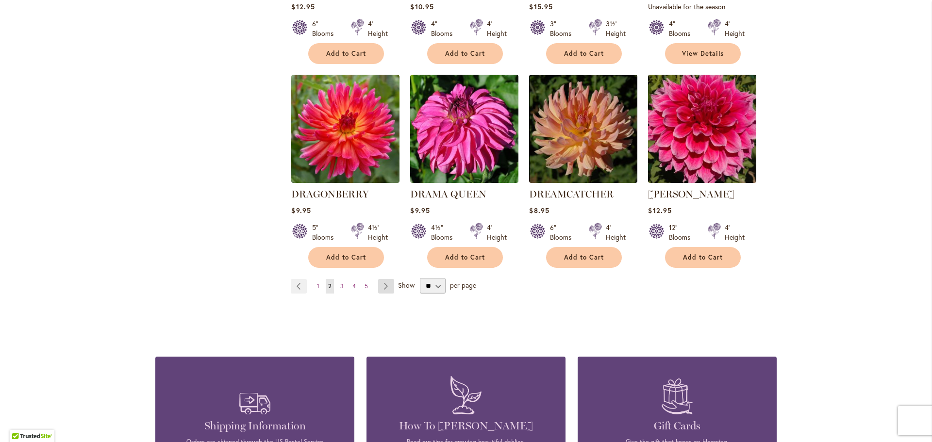
click at [382, 279] on link "Page Next" at bounding box center [386, 286] width 16 height 15
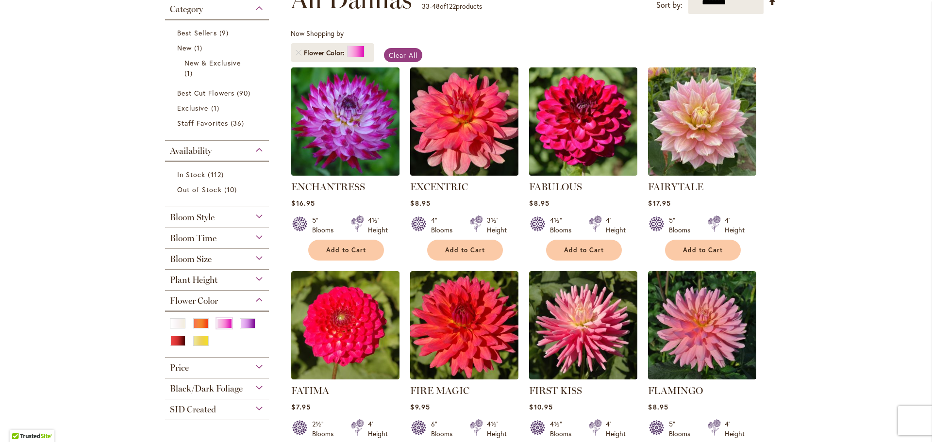
scroll to position [194, 0]
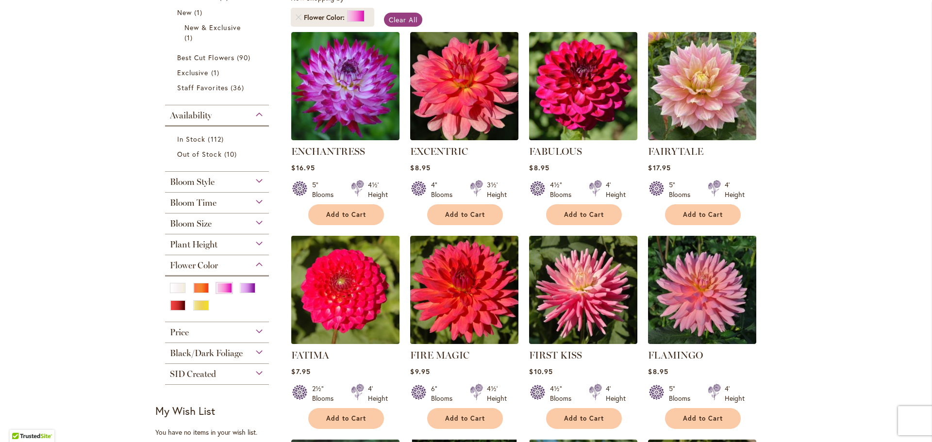
click at [356, 283] on img at bounding box center [346, 290] width 114 height 114
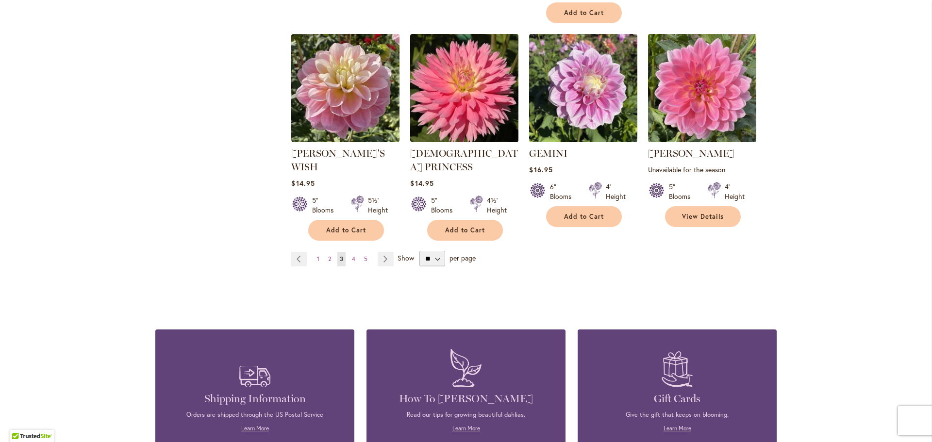
scroll to position [874, 0]
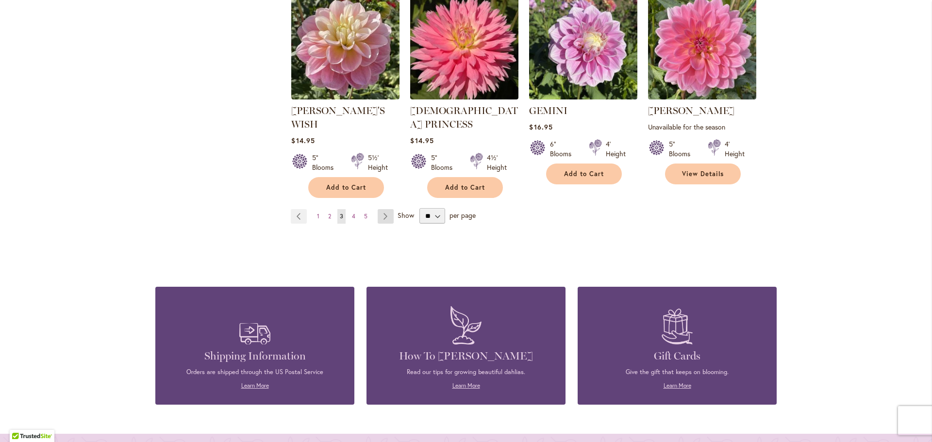
click at [385, 209] on link "Page Next" at bounding box center [386, 216] width 16 height 15
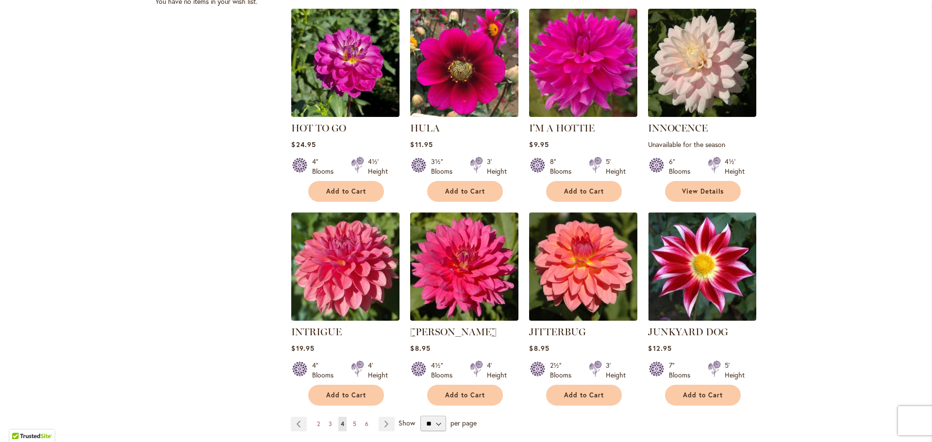
scroll to position [631, 0]
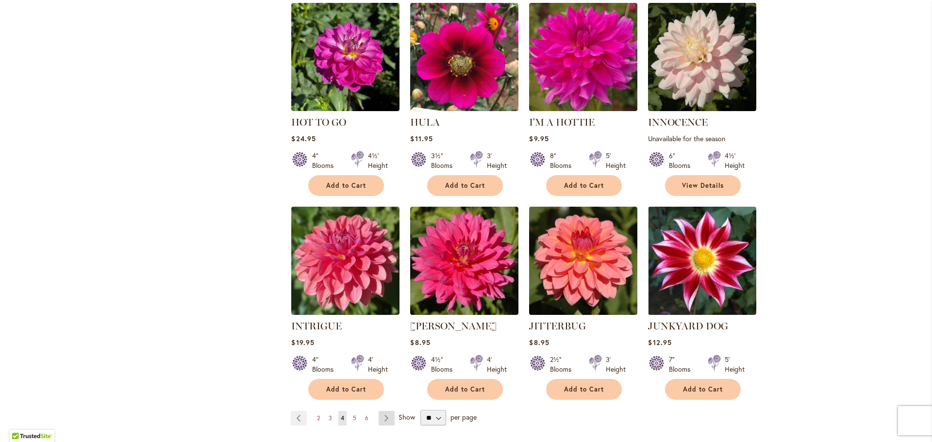
click at [383, 419] on link "Page Next" at bounding box center [387, 418] width 16 height 15
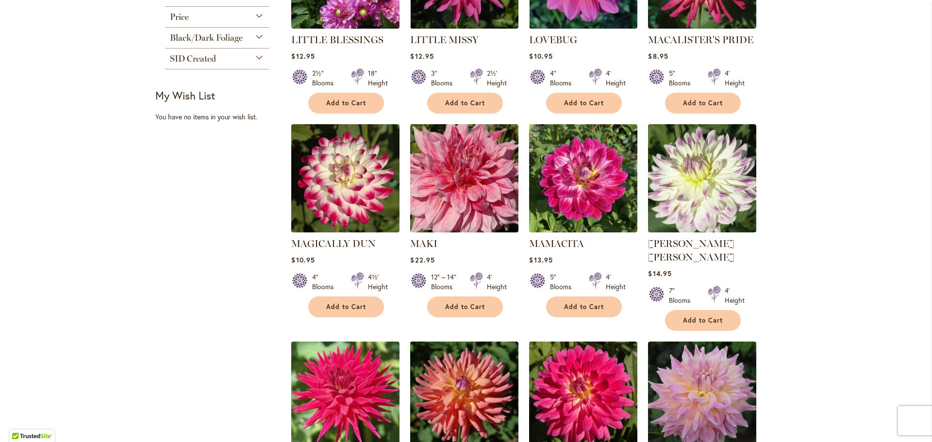
scroll to position [631, 0]
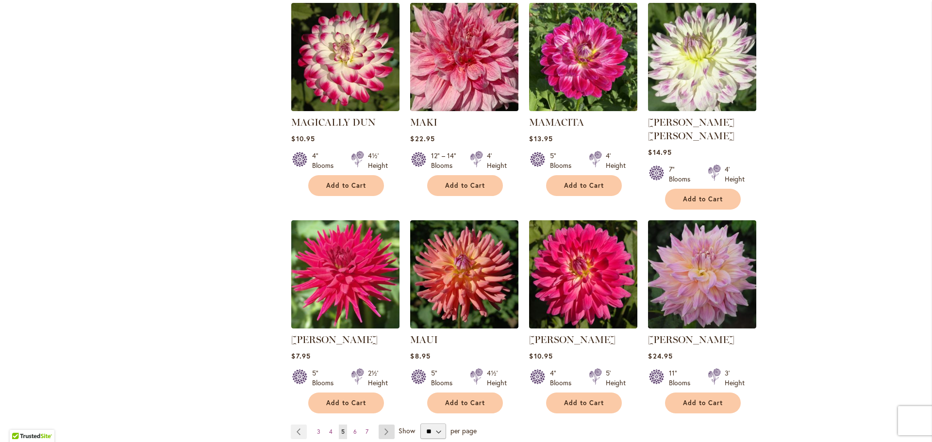
click at [386, 425] on link "Page Next" at bounding box center [387, 432] width 16 height 15
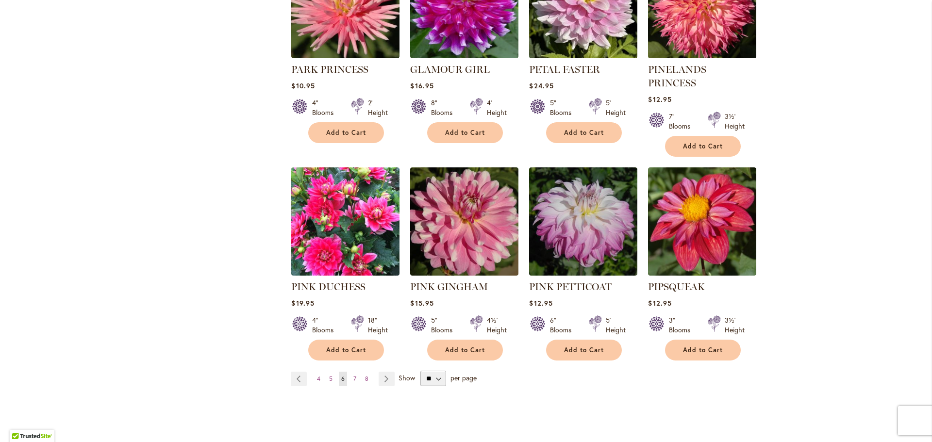
scroll to position [728, 0]
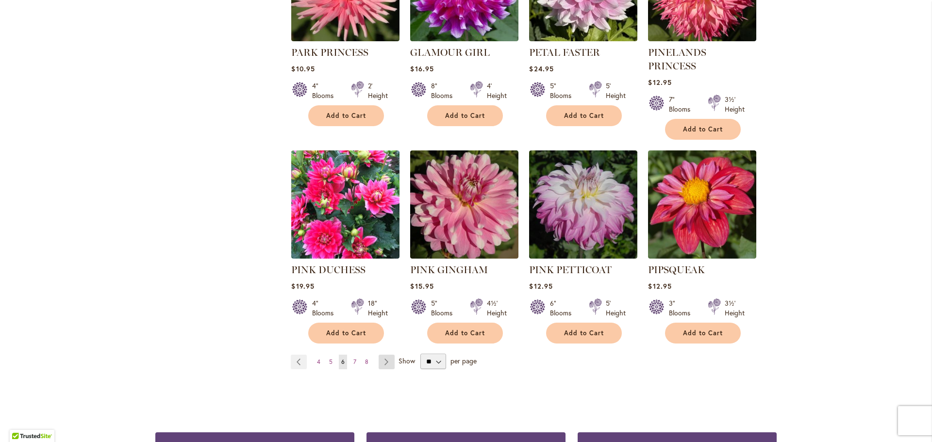
click at [381, 355] on link "Page Next" at bounding box center [387, 362] width 16 height 15
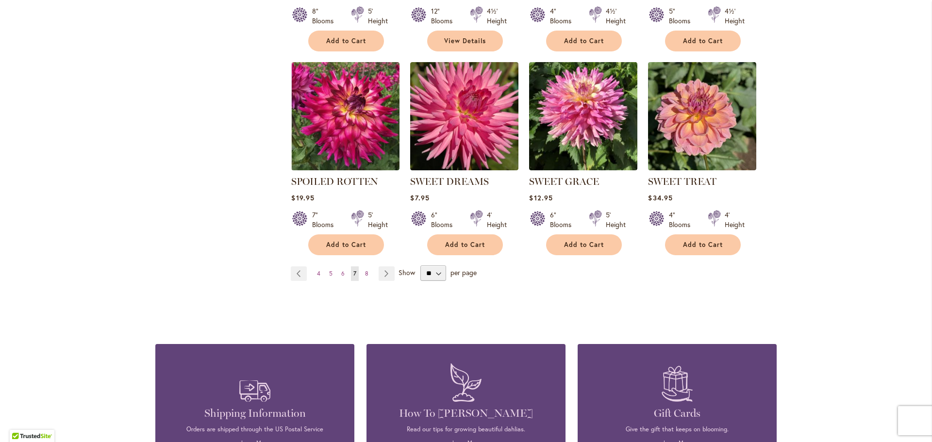
scroll to position [777, 0]
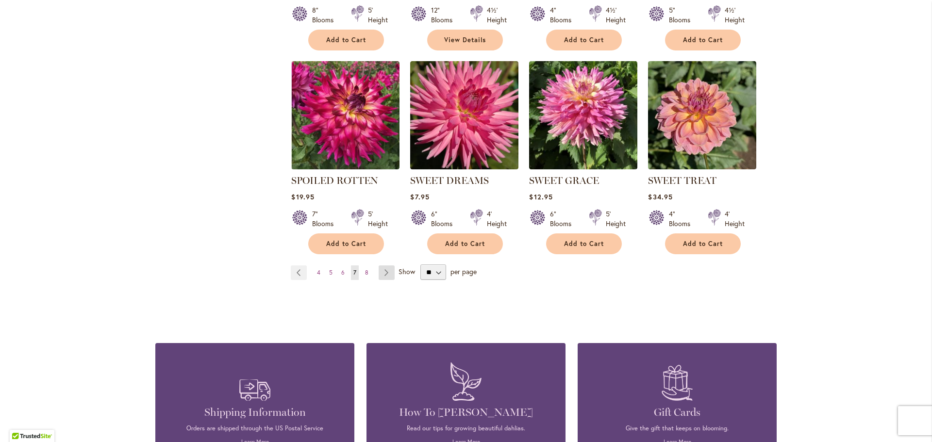
click at [380, 274] on link "Page Next" at bounding box center [387, 272] width 16 height 15
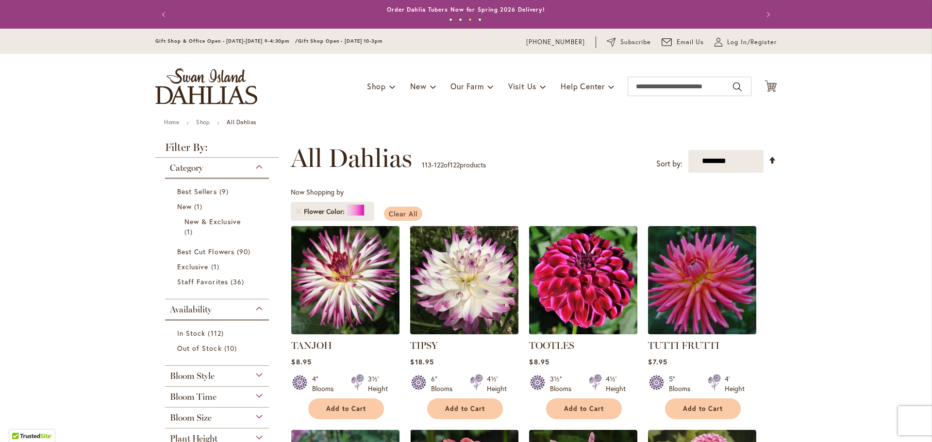
click at [403, 211] on span "Clear All" at bounding box center [403, 213] width 29 height 9
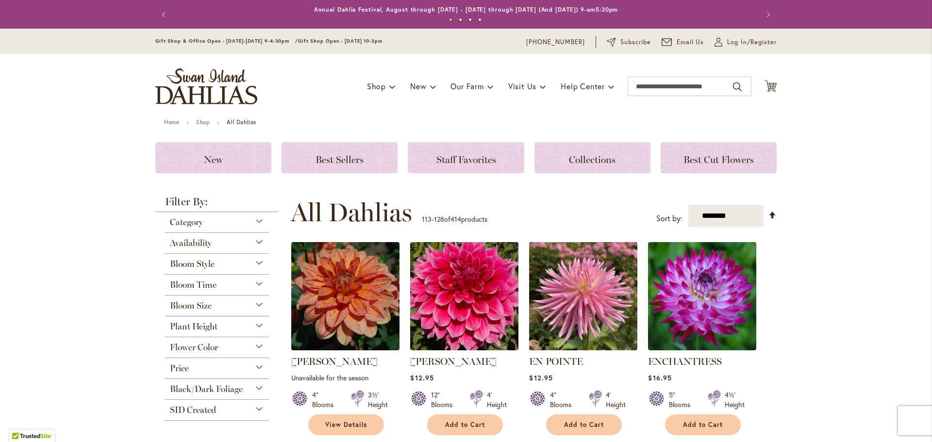
click at [257, 347] on div "Flower Color" at bounding box center [217, 345] width 104 height 16
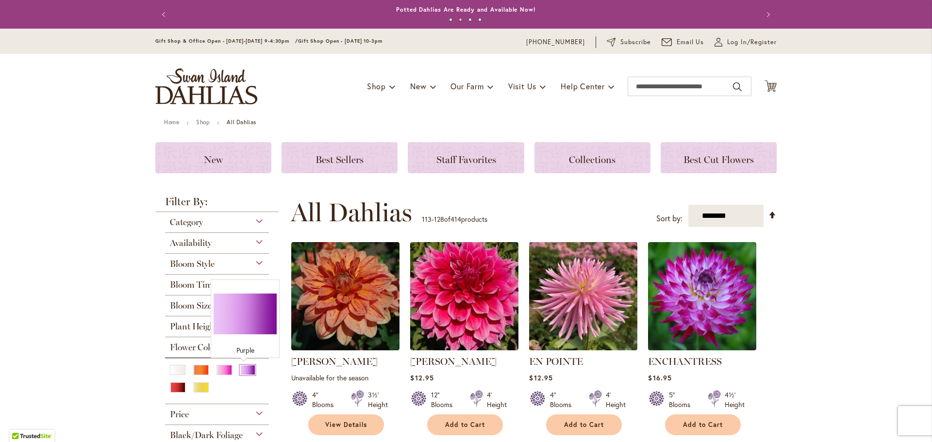
click at [248, 367] on div "Purple" at bounding box center [248, 370] width 16 height 10
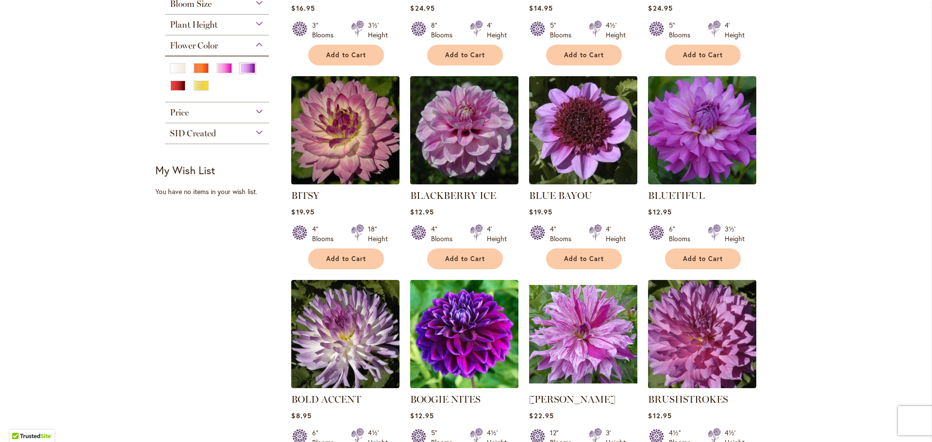
scroll to position [437, 0]
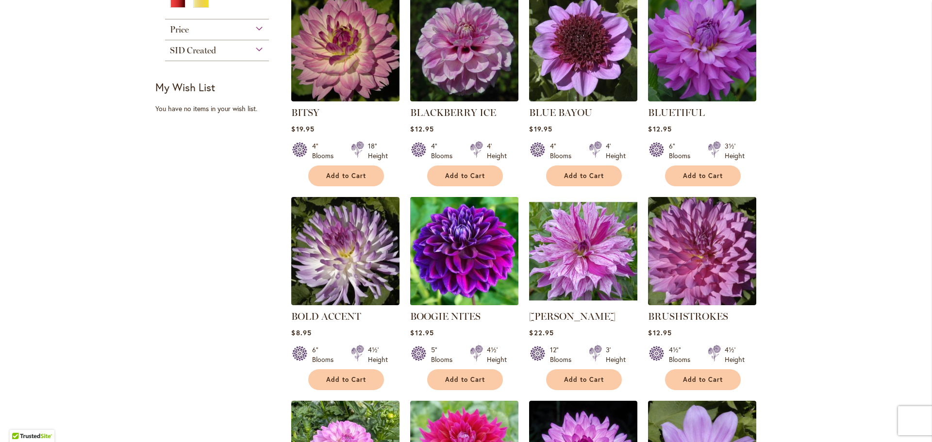
click at [476, 253] on img at bounding box center [465, 251] width 114 height 114
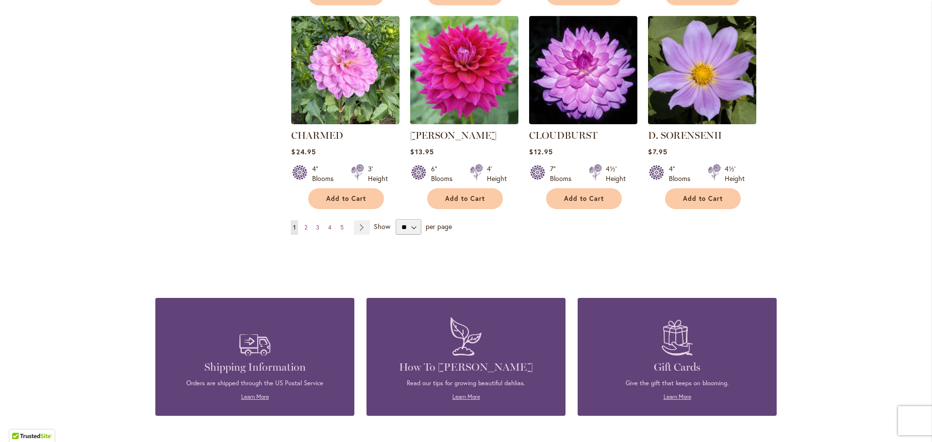
scroll to position [825, 0]
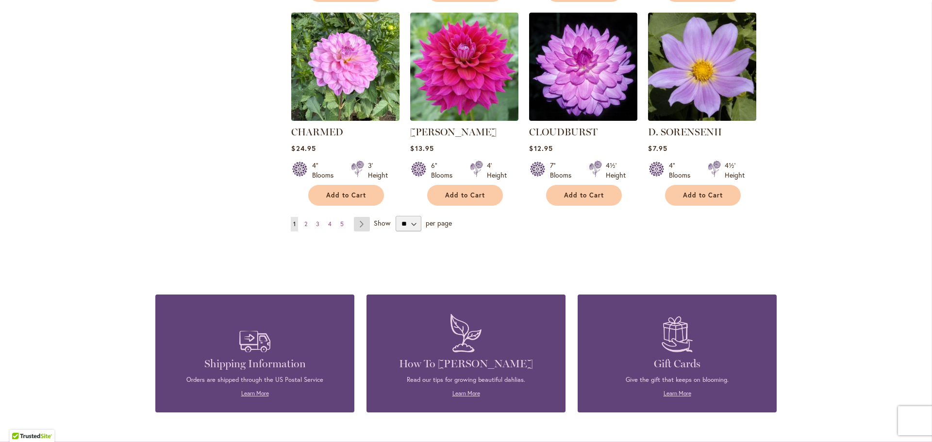
click at [363, 223] on link "Page Next" at bounding box center [362, 224] width 16 height 15
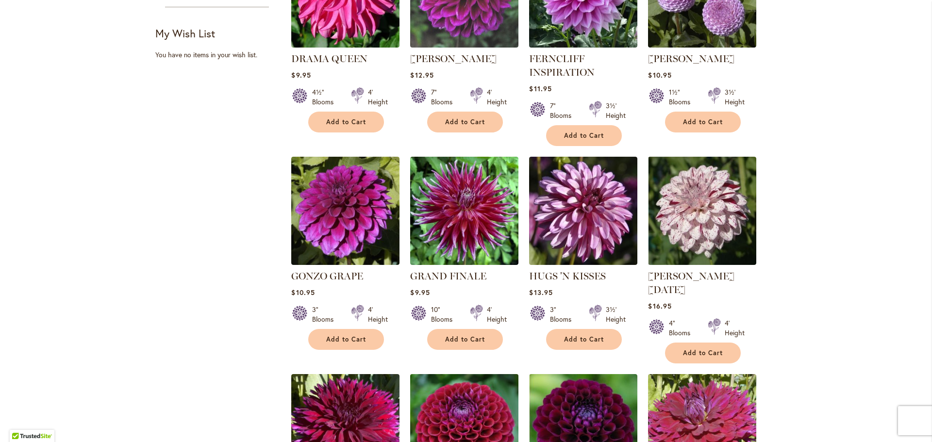
scroll to position [485, 0]
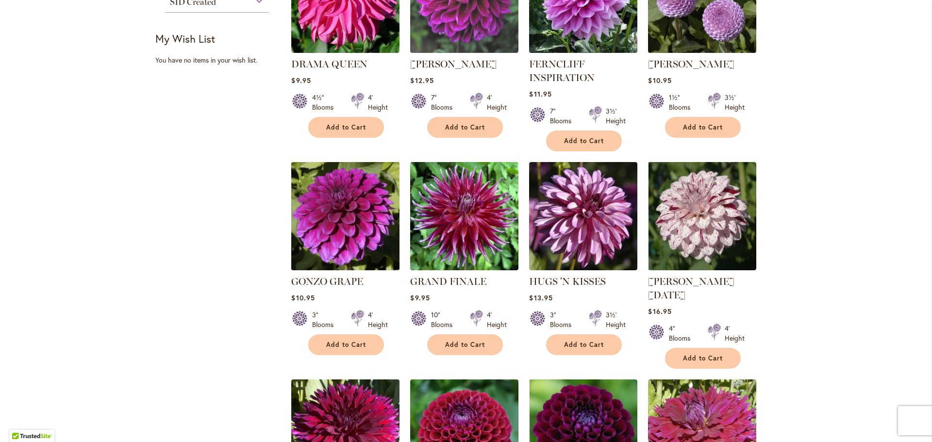
click at [362, 229] on img at bounding box center [346, 216] width 114 height 114
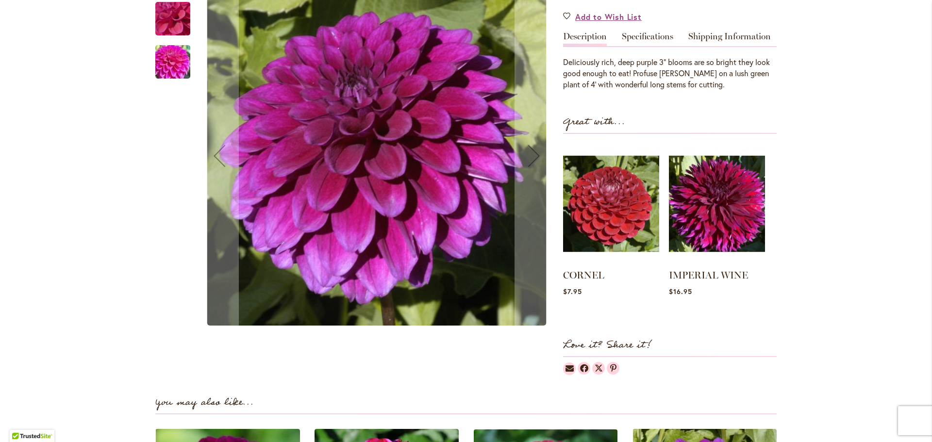
scroll to position [534, 0]
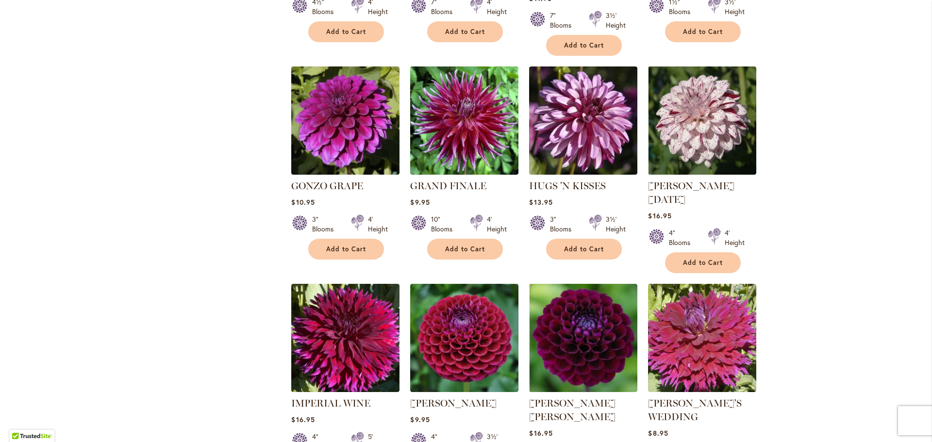
scroll to position [679, 0]
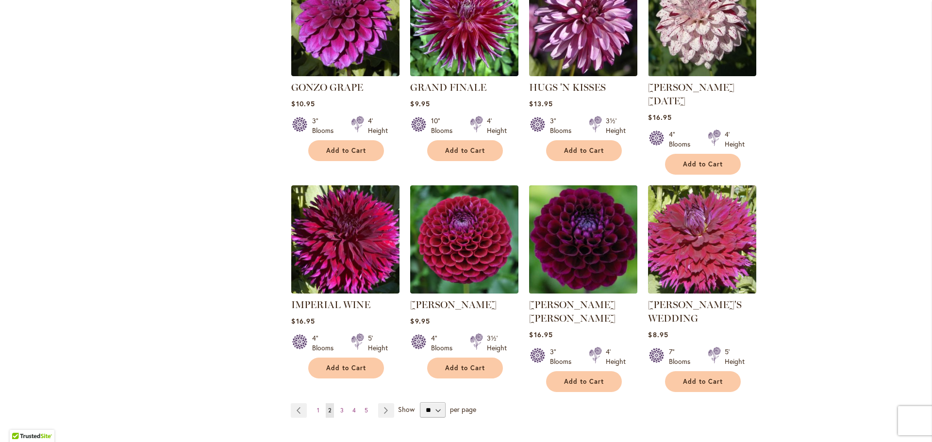
click at [579, 247] on img at bounding box center [584, 239] width 114 height 114
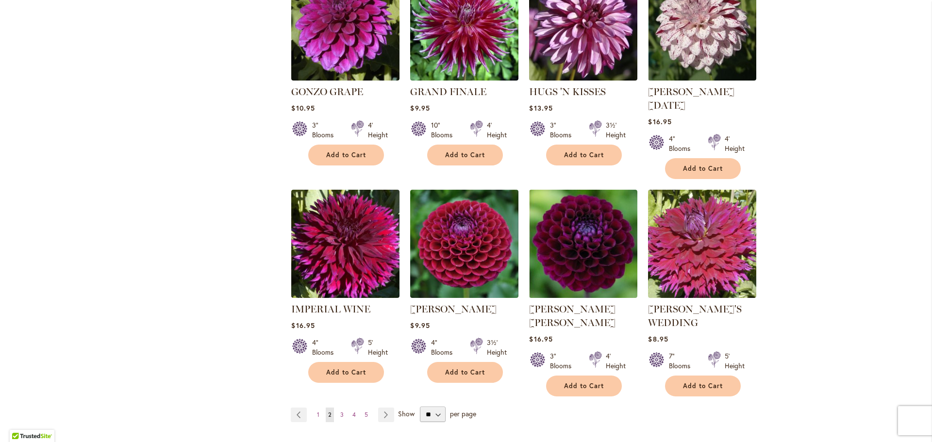
scroll to position [728, 0]
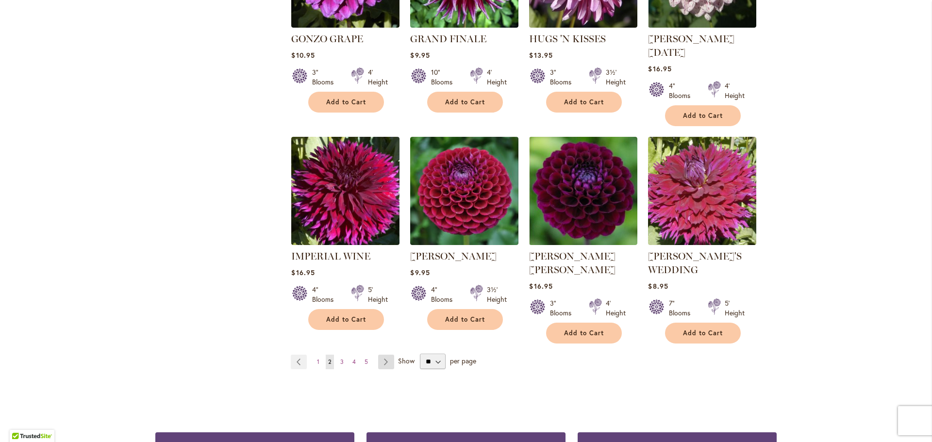
click at [382, 355] on link "Page Next" at bounding box center [386, 362] width 16 height 15
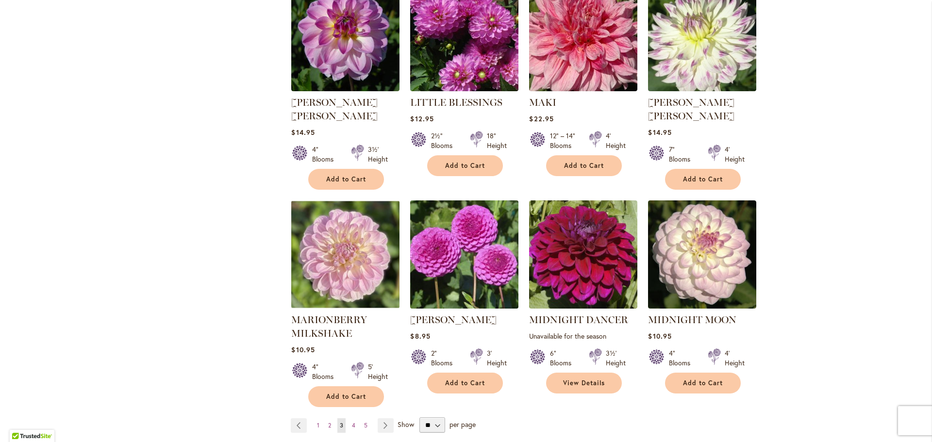
scroll to position [679, 0]
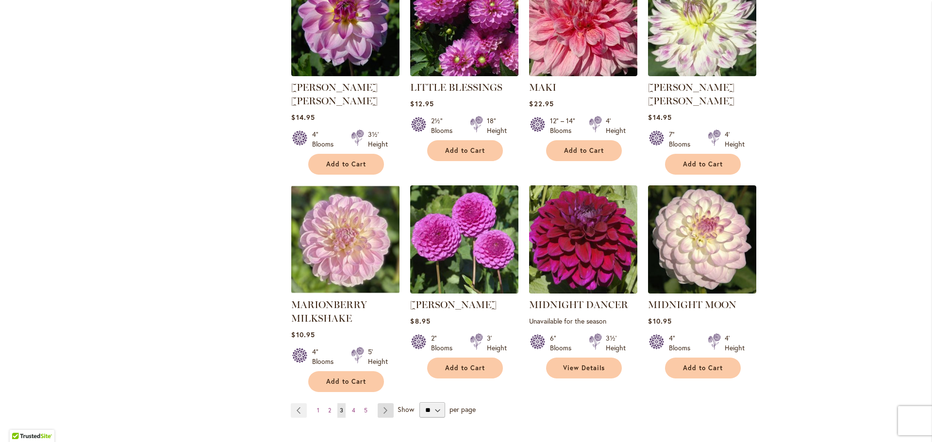
click at [383, 403] on link "Page Next" at bounding box center [386, 410] width 16 height 15
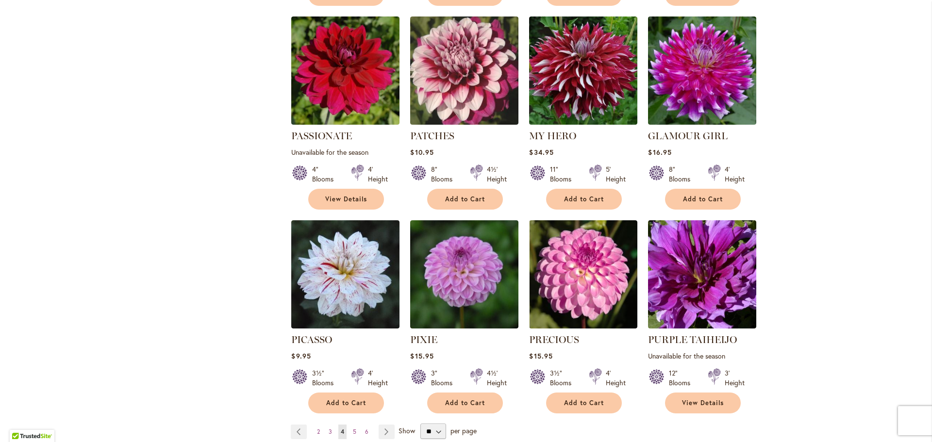
scroll to position [728, 0]
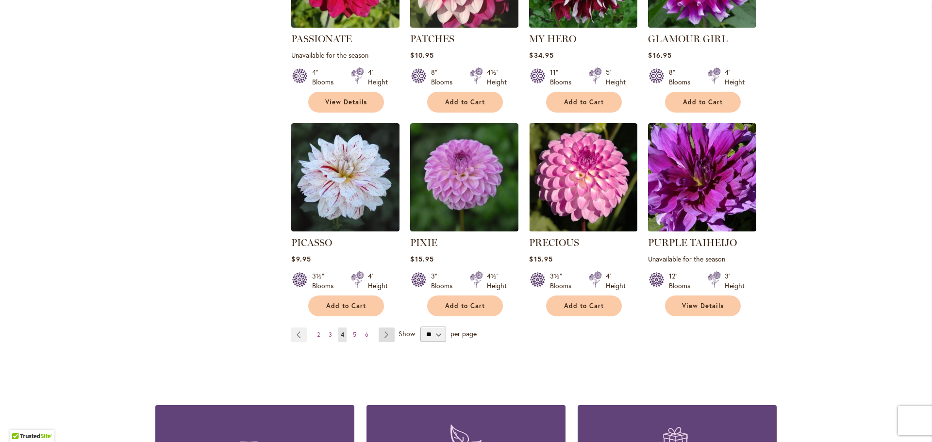
click at [380, 328] on link "Page Next" at bounding box center [387, 335] width 16 height 15
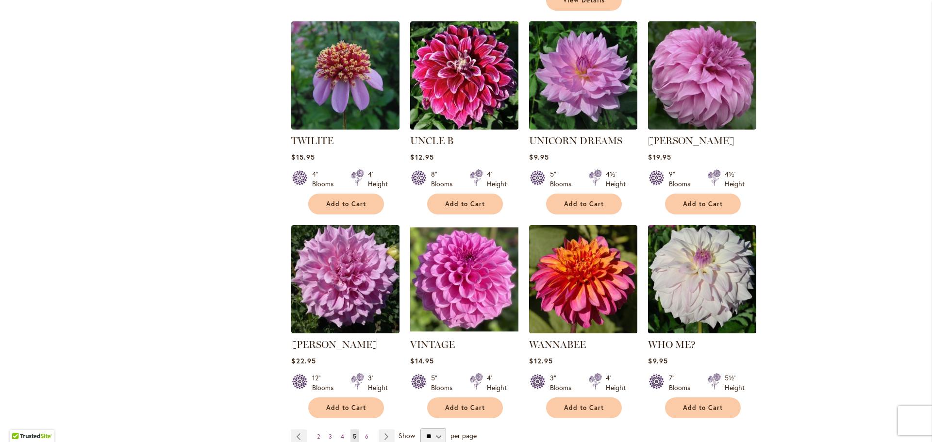
scroll to position [631, 0]
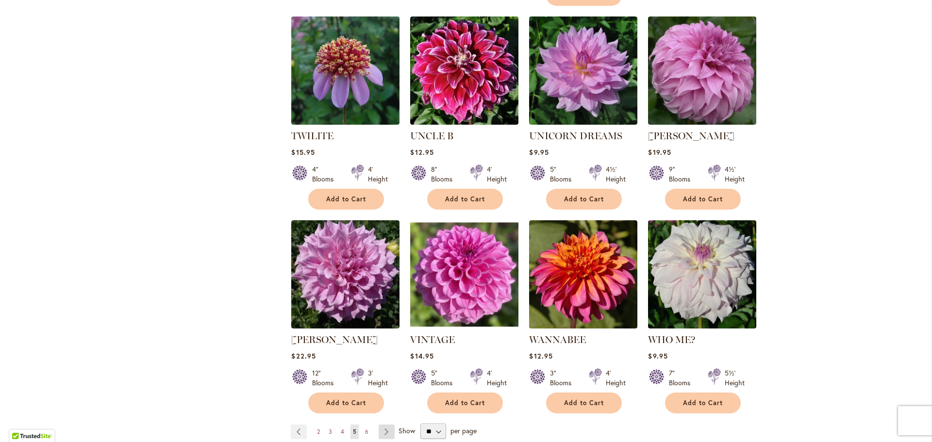
click at [380, 425] on link "Page Next" at bounding box center [387, 432] width 16 height 15
